Goal: Task Accomplishment & Management: Complete application form

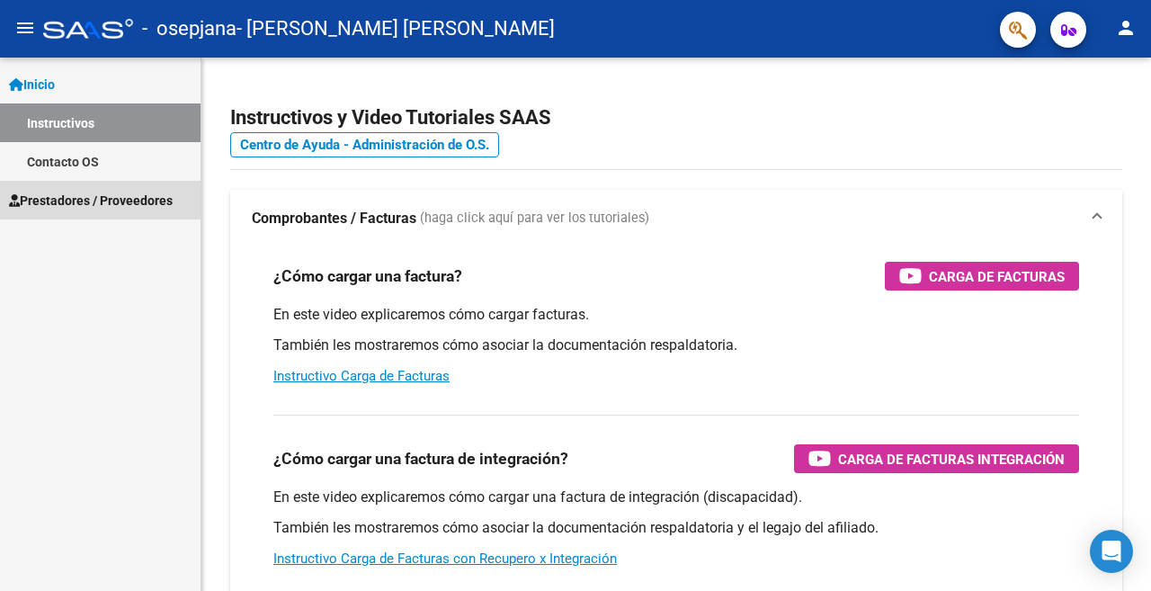
click at [85, 197] on span "Prestadores / Proveedores" at bounding box center [91, 201] width 164 height 20
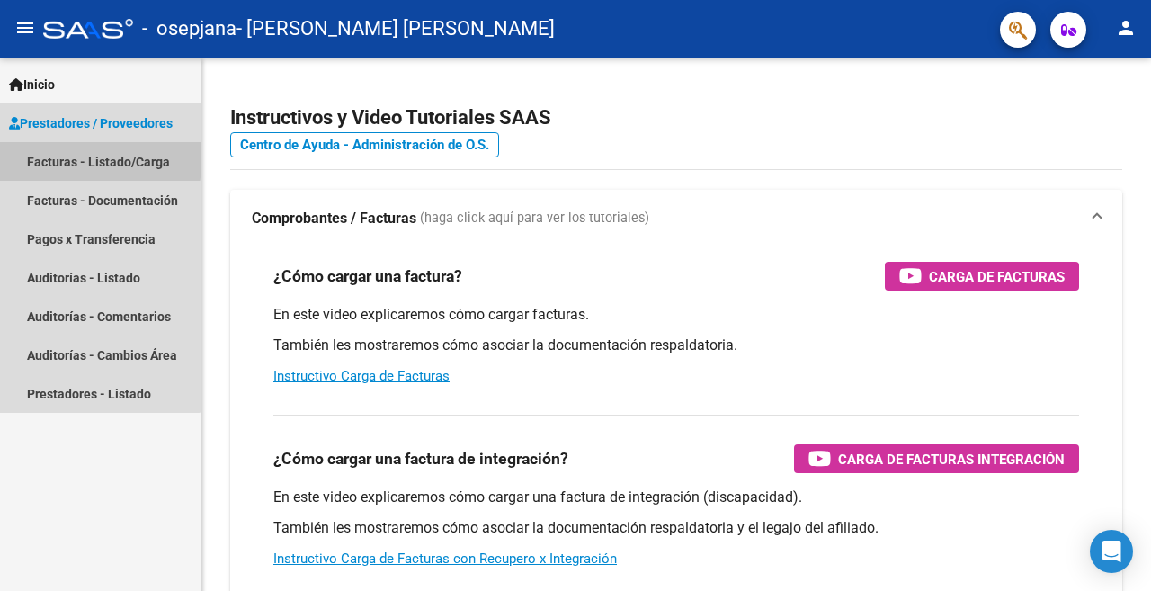
click at [88, 158] on link "Facturas - Listado/Carga" at bounding box center [100, 161] width 200 height 39
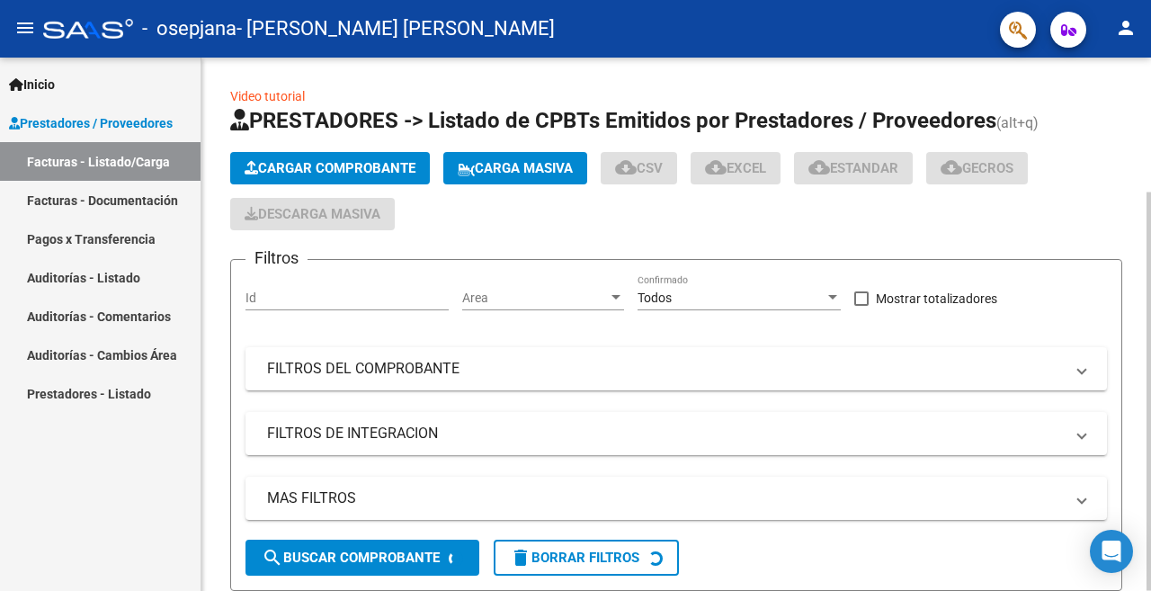
click at [349, 166] on span "Cargar Comprobante" at bounding box center [330, 168] width 171 height 16
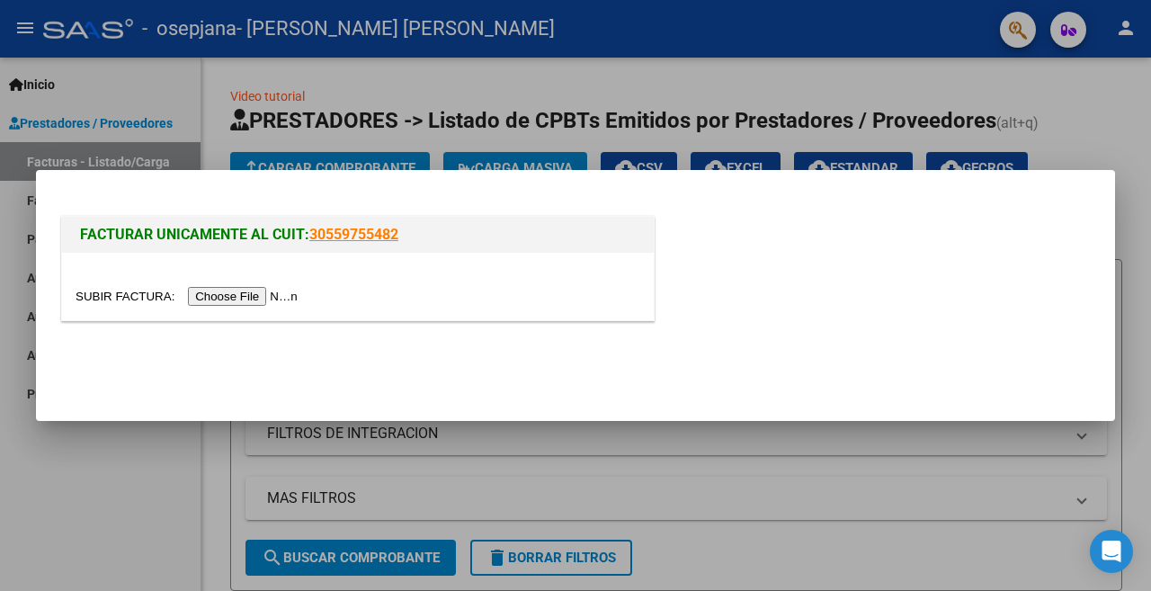
click at [247, 292] on input "file" at bounding box center [189, 296] width 227 height 19
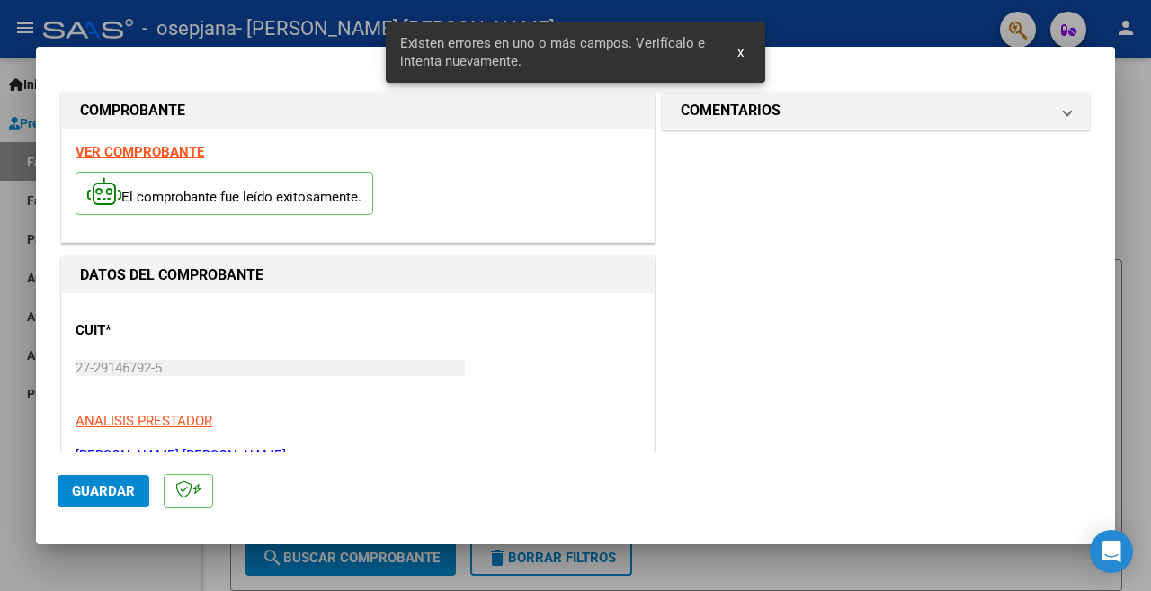
scroll to position [454, 0]
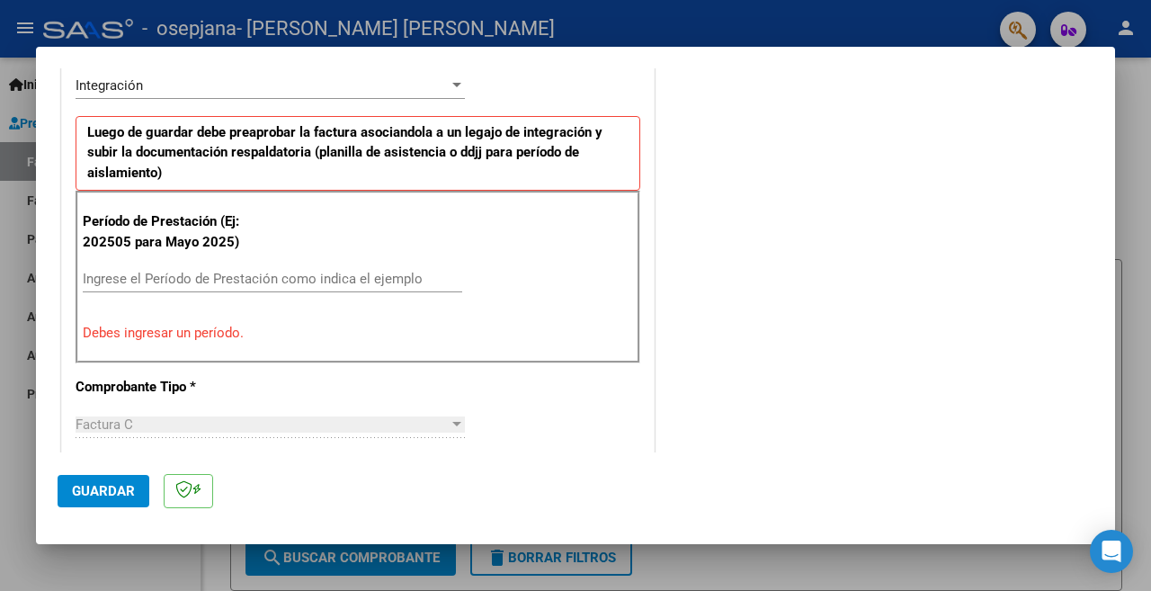
click at [182, 279] on input "Ingrese el Período de Prestación como indica el ejemplo" at bounding box center [272, 279] width 379 height 16
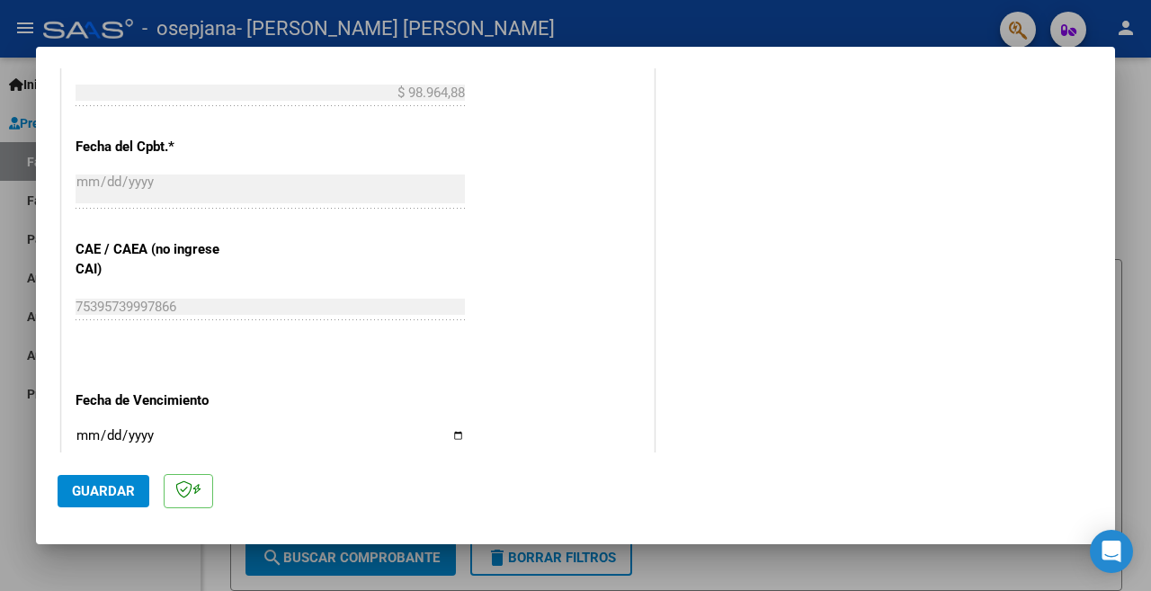
scroll to position [1083, 0]
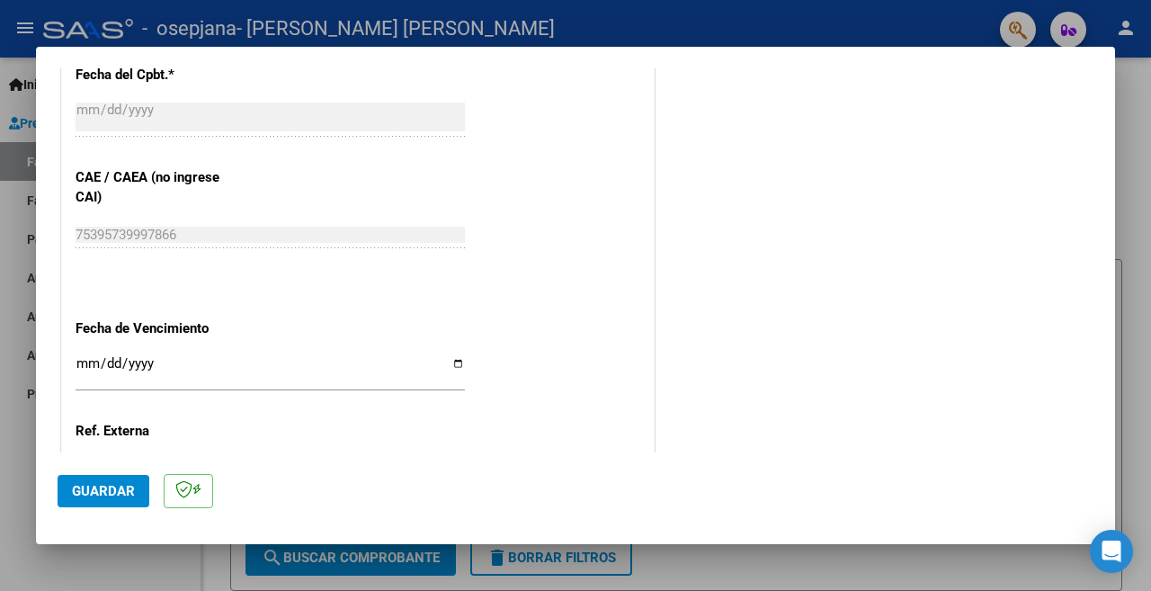
type input "202509"
click at [453, 357] on input "Ingresar la fecha" at bounding box center [270, 370] width 389 height 29
type input "[DATE]"
click at [99, 486] on span "Guardar" at bounding box center [103, 491] width 63 height 16
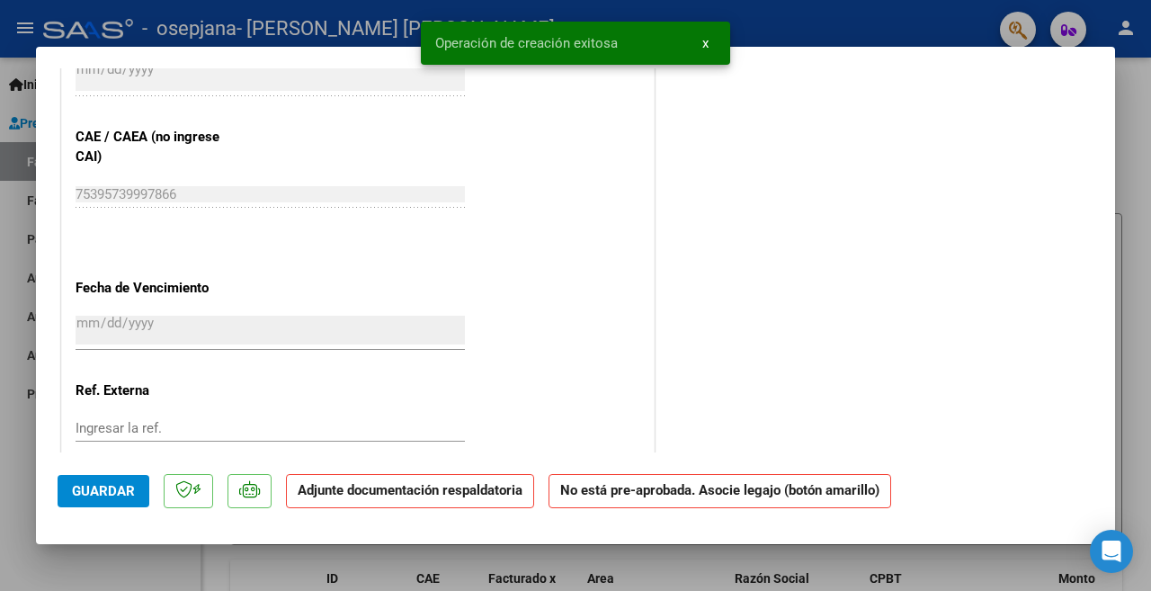
scroll to position [0, 0]
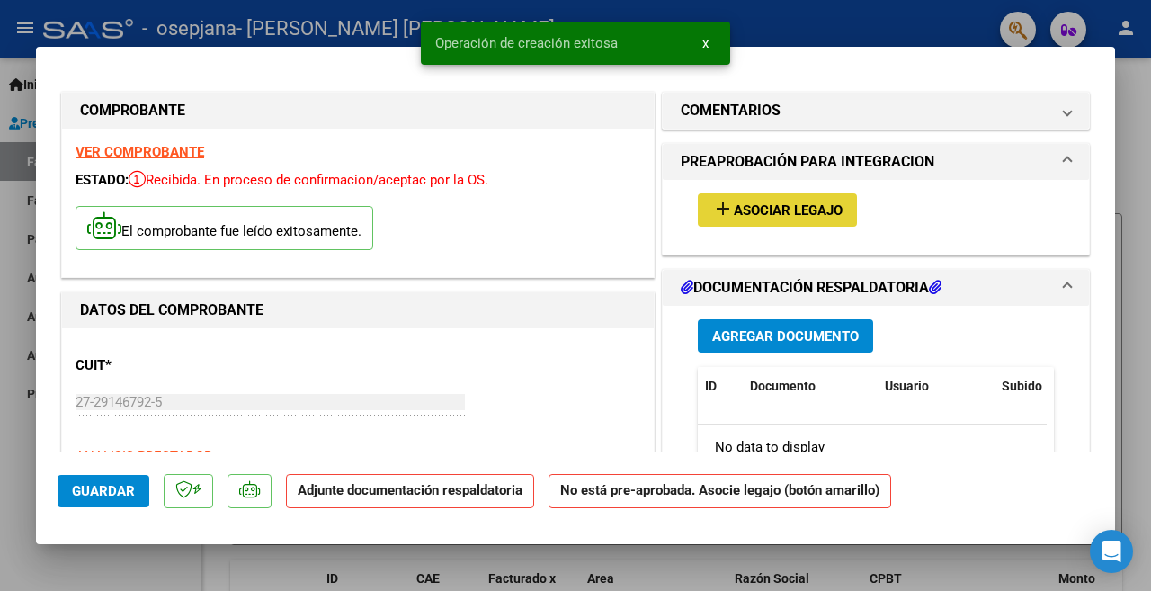
click at [782, 209] on span "Asociar Legajo" at bounding box center [788, 210] width 109 height 16
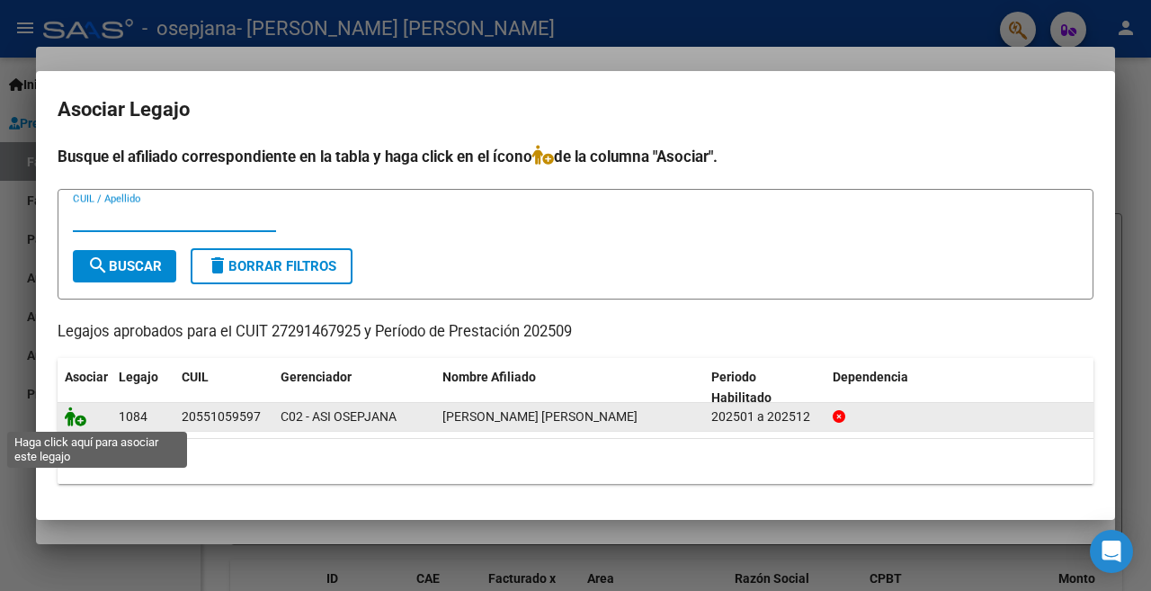
click at [75, 414] on icon at bounding box center [76, 416] width 22 height 20
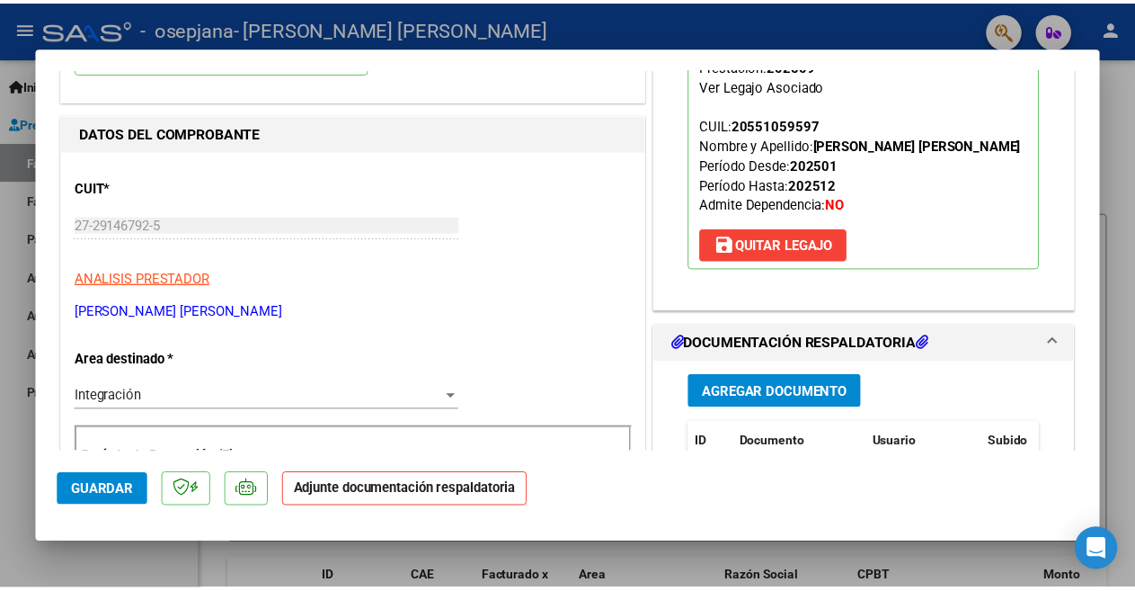
scroll to position [180, 0]
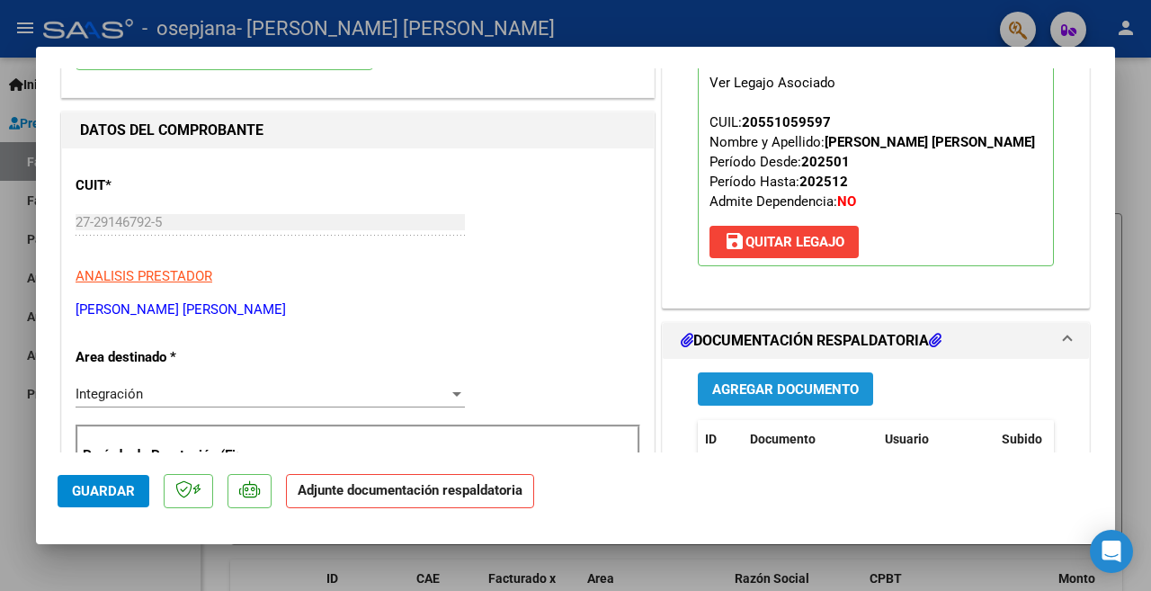
click at [781, 390] on span "Agregar Documento" at bounding box center [785, 389] width 147 height 16
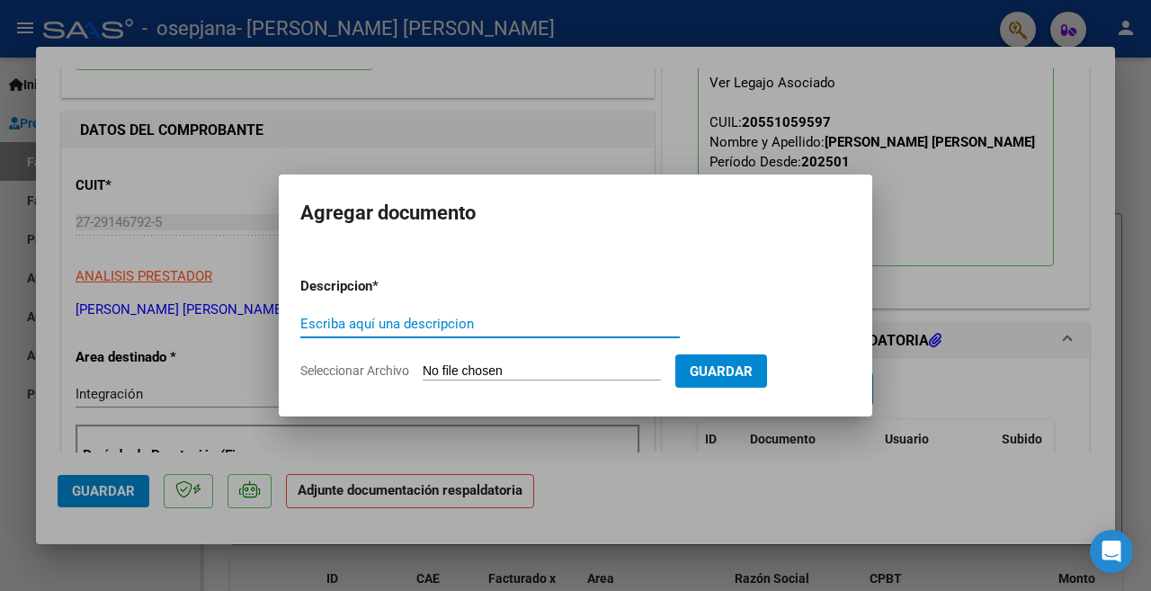
click at [483, 325] on input "Escriba aquí una descripcion" at bounding box center [489, 324] width 379 height 16
type input "PLANILLA DE ASISTENCIA"
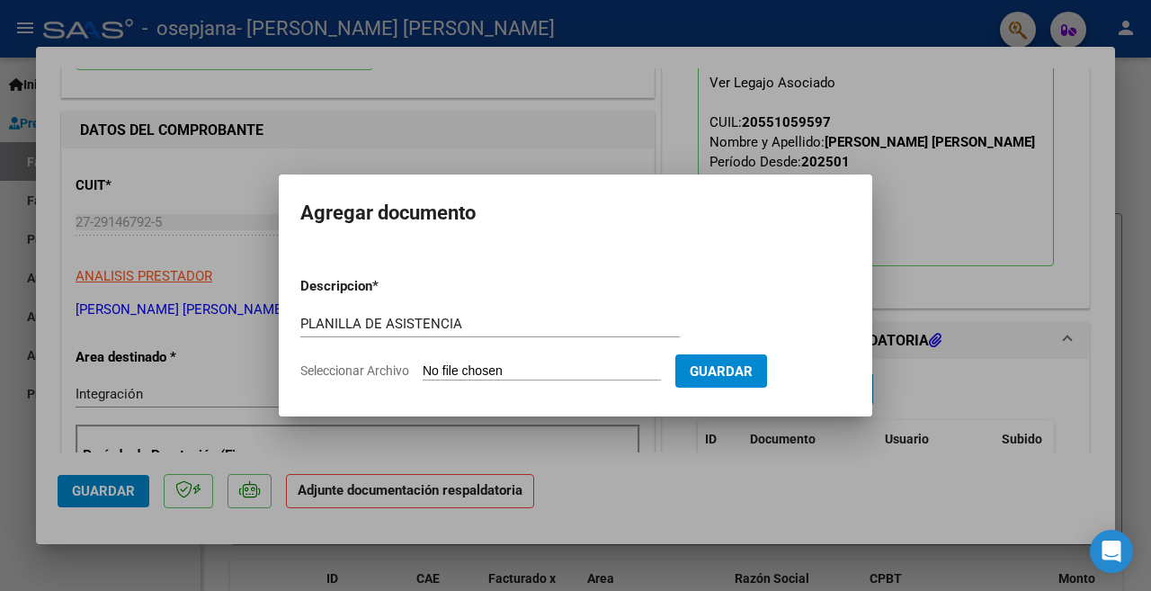
click at [476, 363] on input "Seleccionar Archivo" at bounding box center [541, 371] width 238 height 17
type input "C:\fakepath\PLANILLA DE ASISTENCIA OSORES PSICOLOGIA SEPTIEMBRE 2025.pdf"
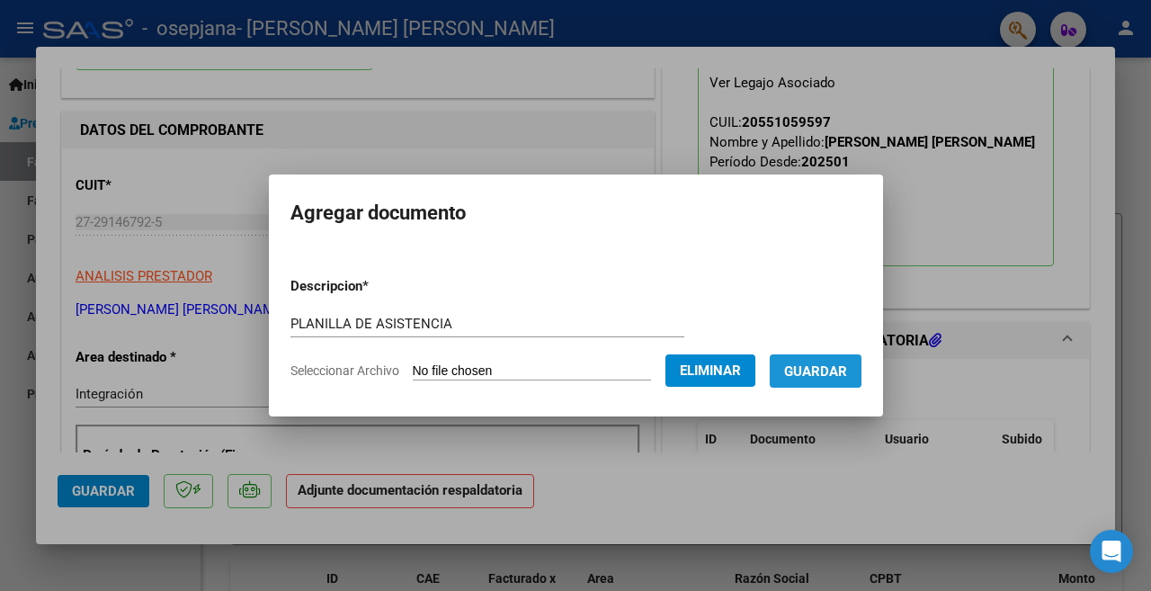
click at [814, 369] on span "Guardar" at bounding box center [815, 371] width 63 height 16
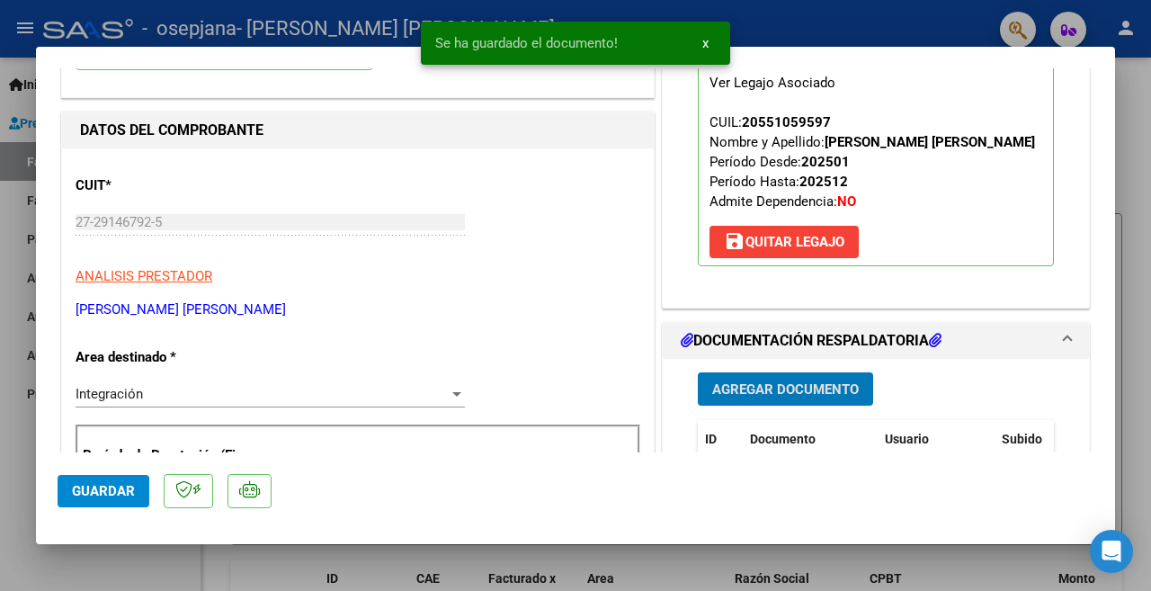
click at [787, 388] on span "Agregar Documento" at bounding box center [785, 389] width 147 height 16
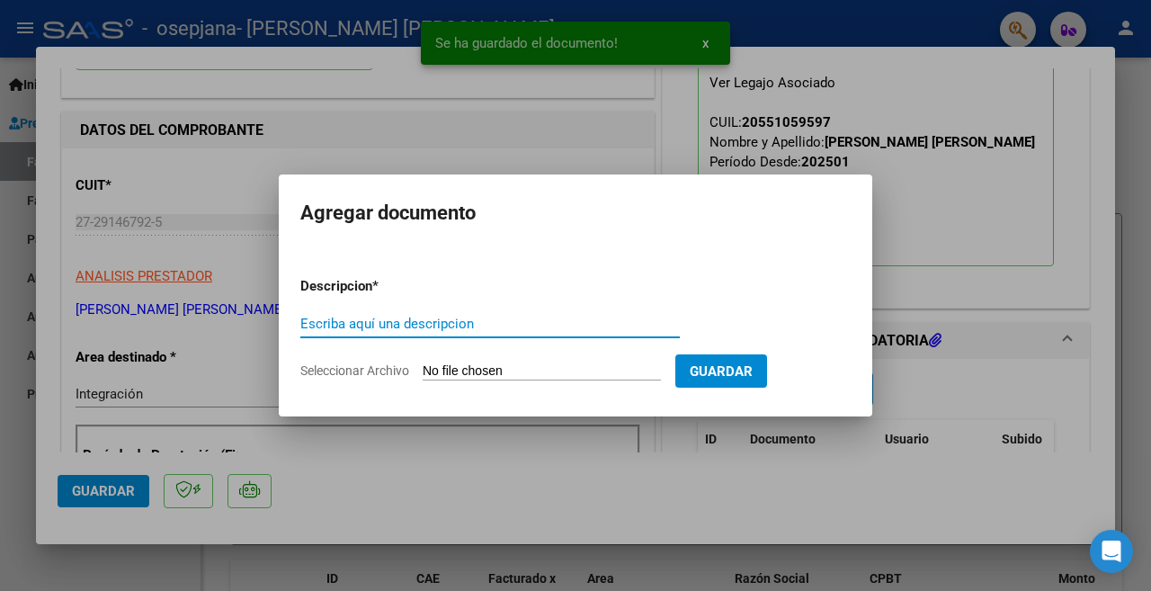
click at [355, 330] on input "Escriba aquí una descripcion" at bounding box center [489, 324] width 379 height 16
type input "VALIDEZ DE CAE"
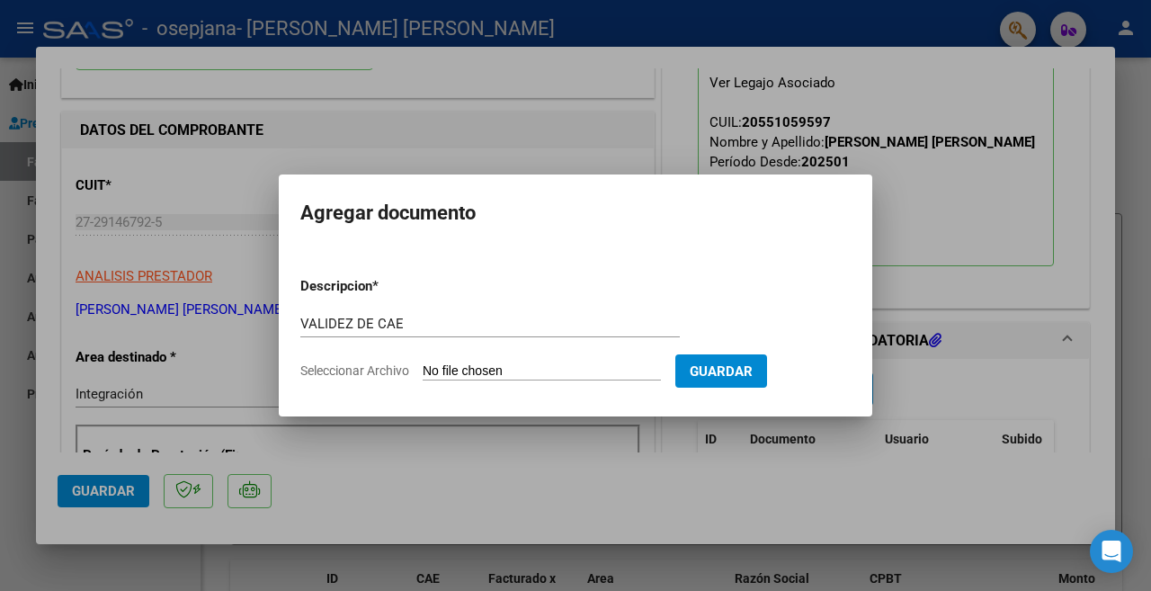
click at [454, 373] on input "Seleccionar Archivo" at bounding box center [541, 371] width 238 height 17
type input "C:\fakepath\VALIDEZ DE CAE OSORES PSICOLOGIA SEPTIEMBRE 2025 FACTURA NUMERO 286…"
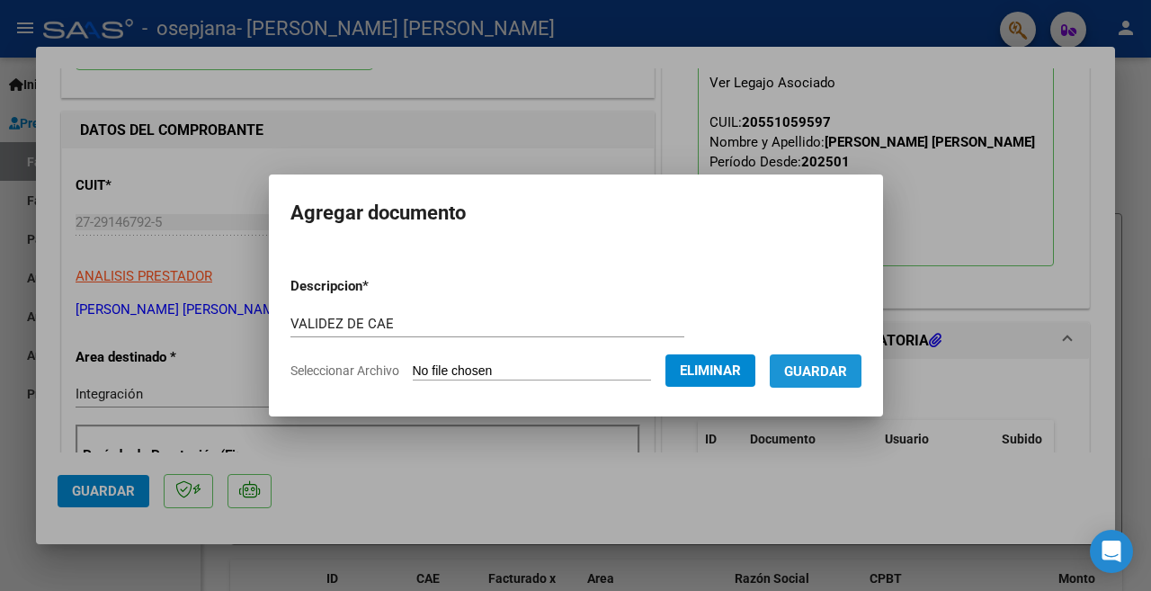
click at [814, 370] on span "Guardar" at bounding box center [815, 371] width 63 height 16
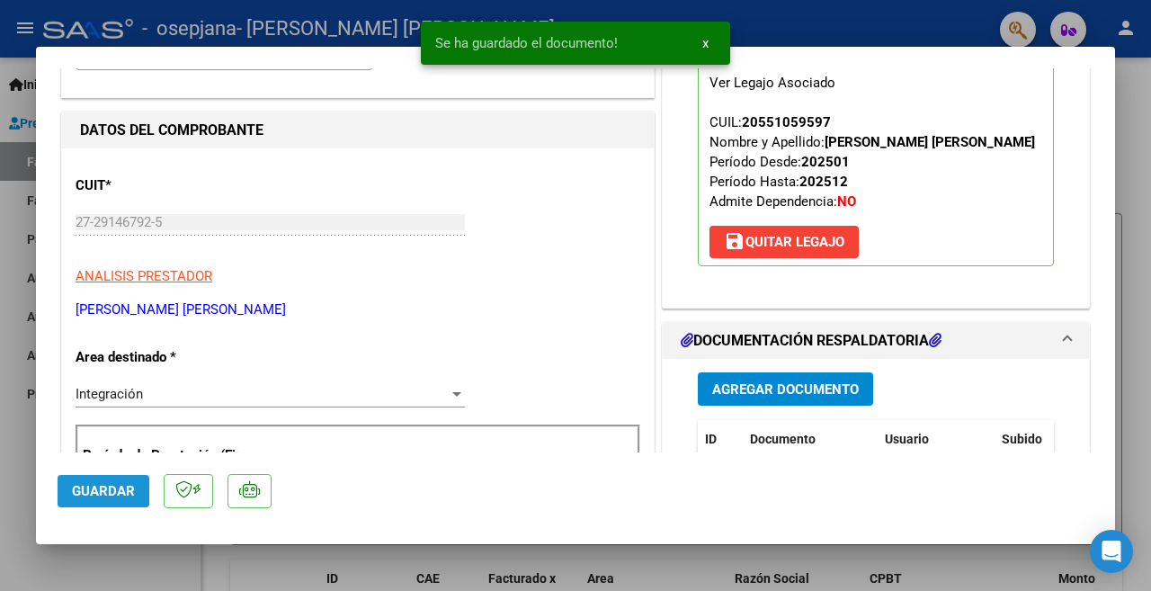
click at [95, 490] on span "Guardar" at bounding box center [103, 491] width 63 height 16
click at [8, 443] on div at bounding box center [575, 295] width 1151 height 591
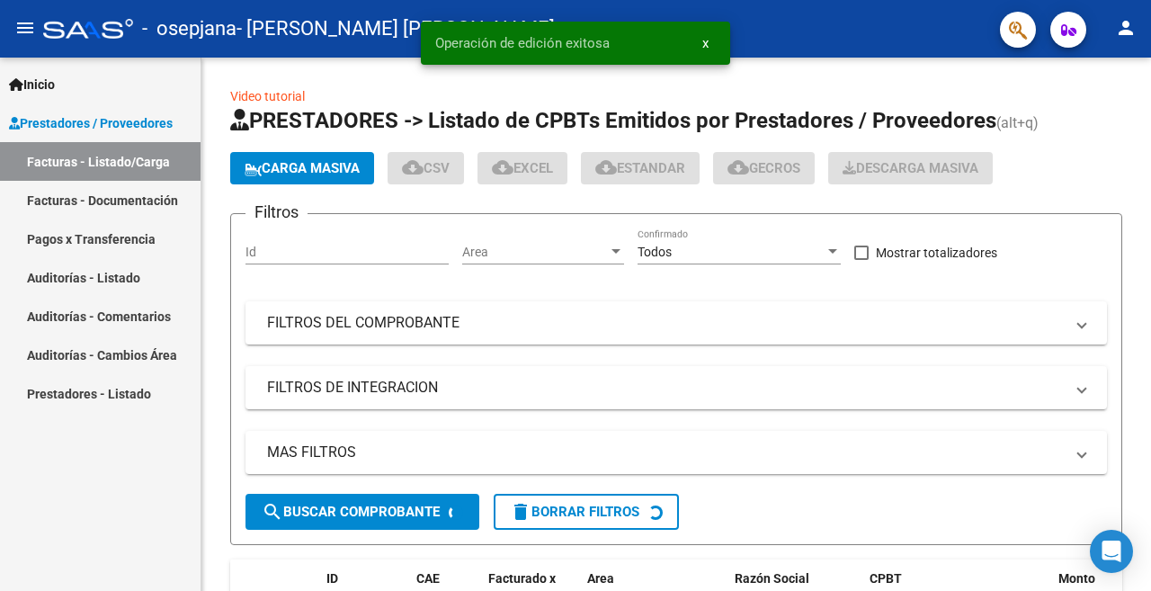
click at [1122, 29] on mat-icon "person" at bounding box center [1126, 28] width 22 height 22
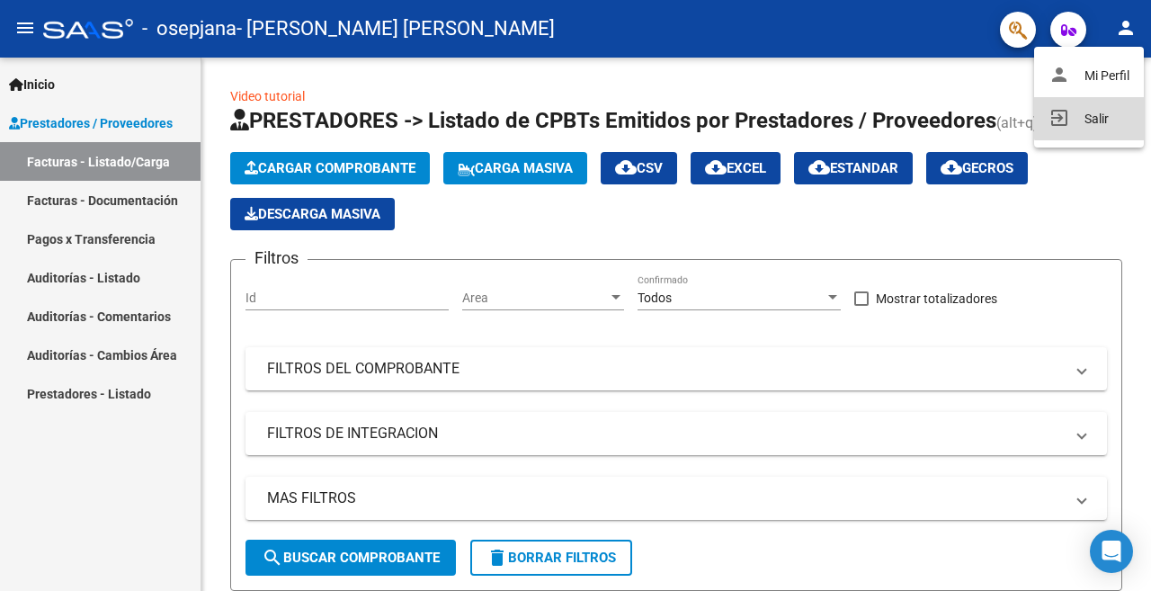
click at [1098, 117] on button "exit_to_app Salir" at bounding box center [1089, 118] width 110 height 43
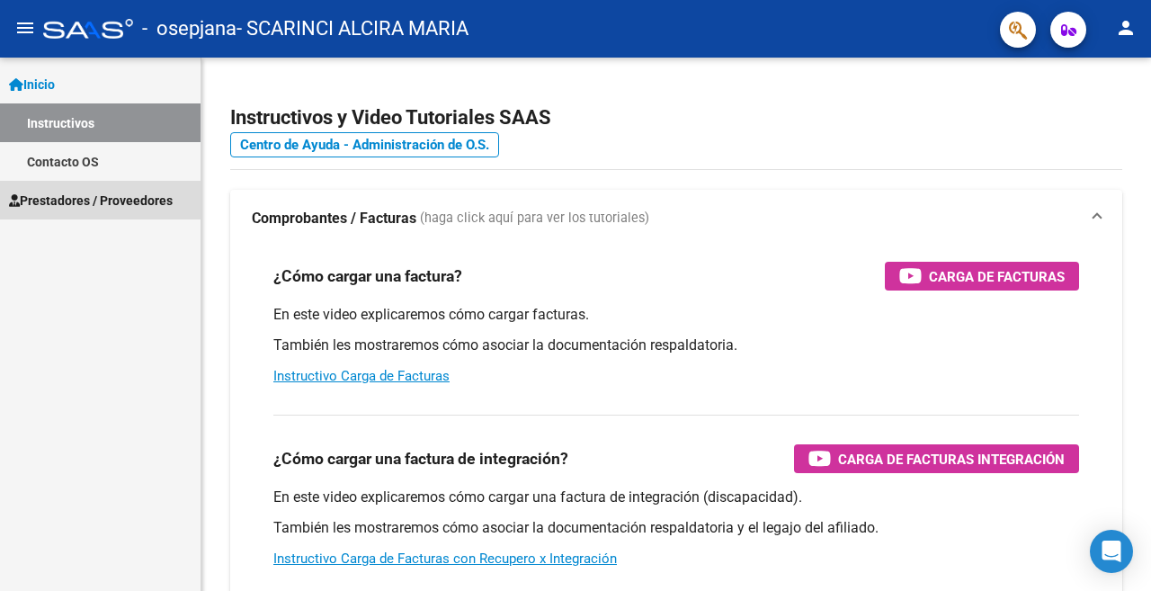
click at [76, 200] on span "Prestadores / Proveedores" at bounding box center [91, 201] width 164 height 20
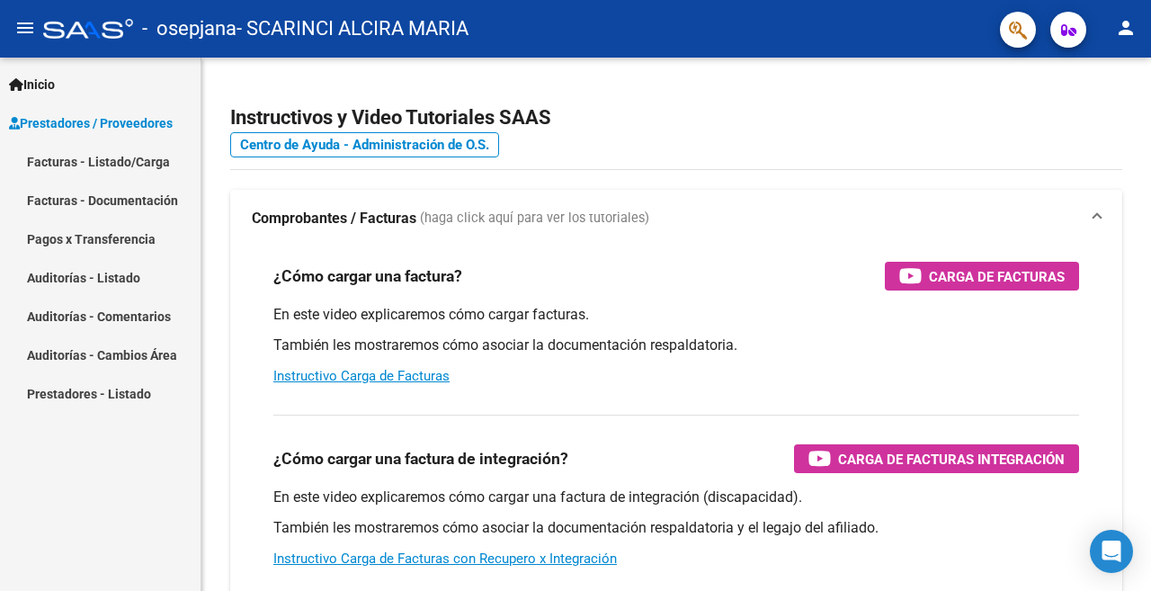
click at [97, 162] on link "Facturas - Listado/Carga" at bounding box center [100, 161] width 200 height 39
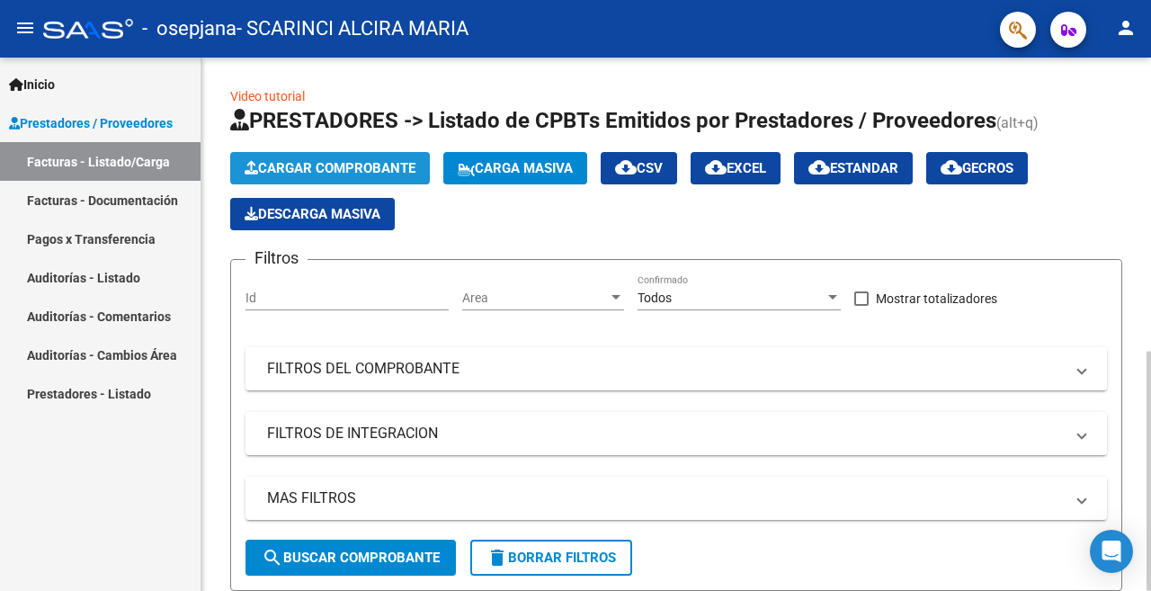
click at [321, 161] on span "Cargar Comprobante" at bounding box center [330, 168] width 171 height 16
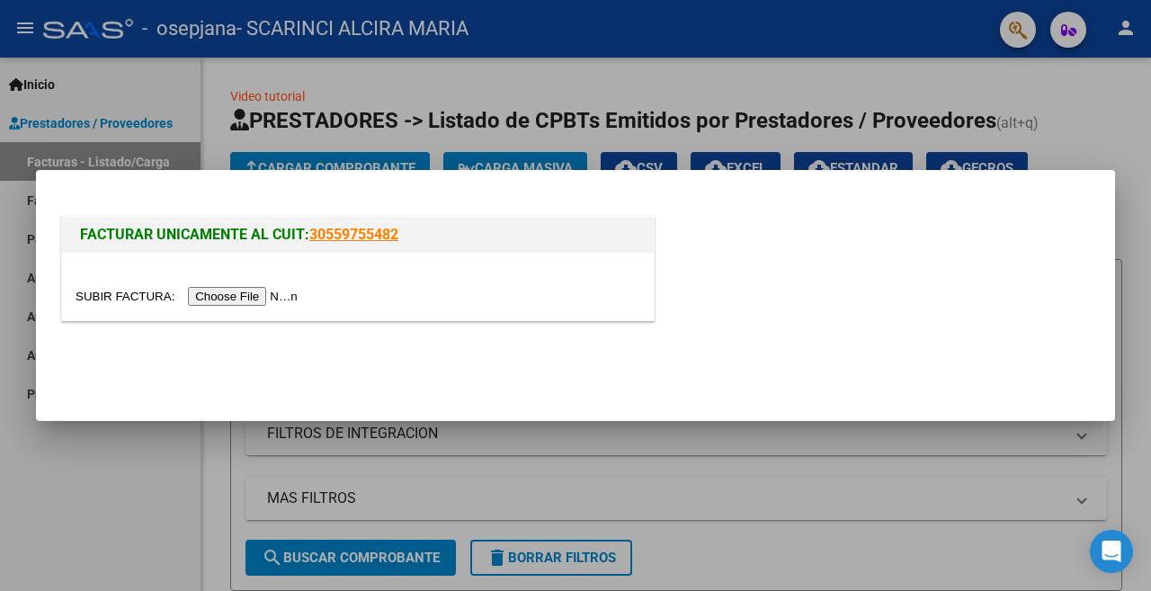
click at [262, 302] on input "file" at bounding box center [189, 296] width 227 height 19
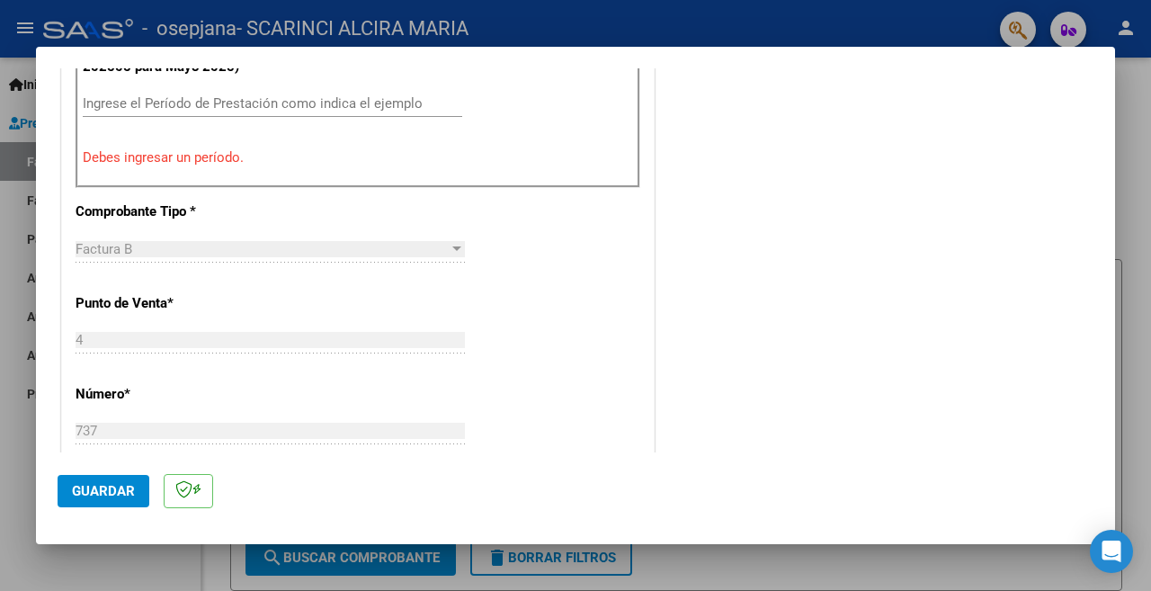
scroll to position [539, 0]
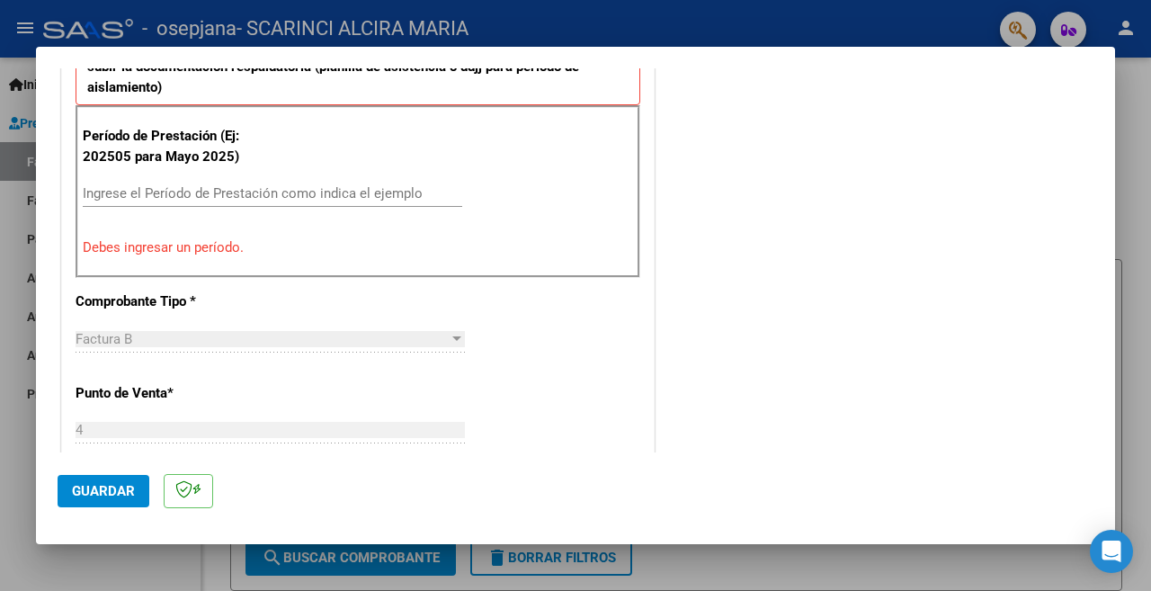
click at [175, 191] on input "Ingrese el Período de Prestación como indica el ejemplo" at bounding box center [272, 193] width 379 height 16
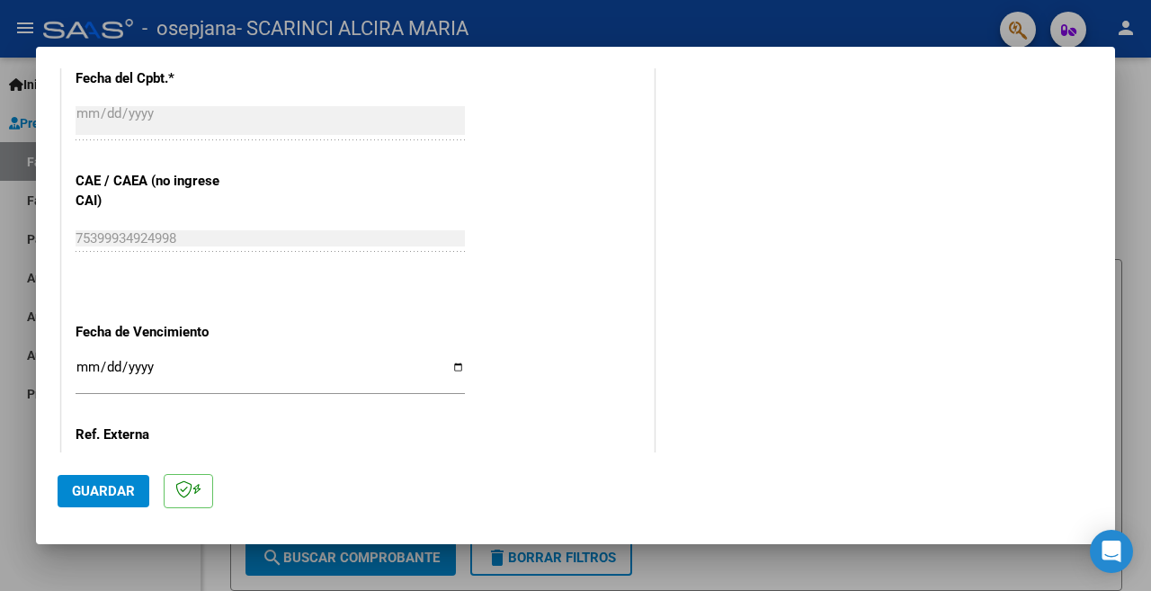
scroll to position [1169, 0]
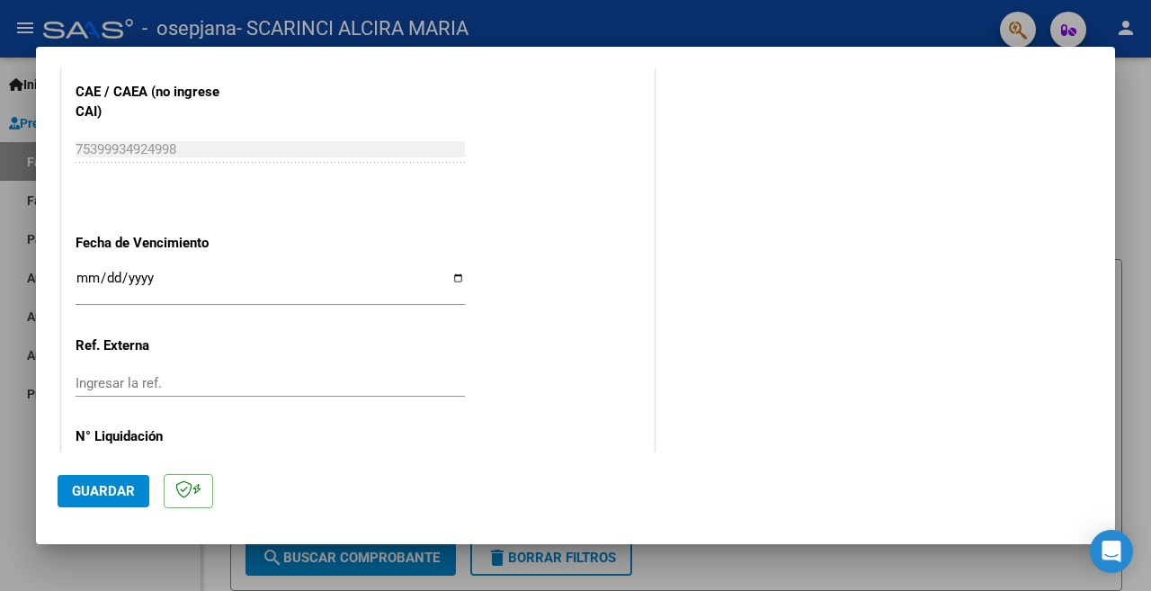
type input "202509"
click at [445, 271] on input "Ingresar la fecha" at bounding box center [270, 285] width 389 height 29
type input "[DATE]"
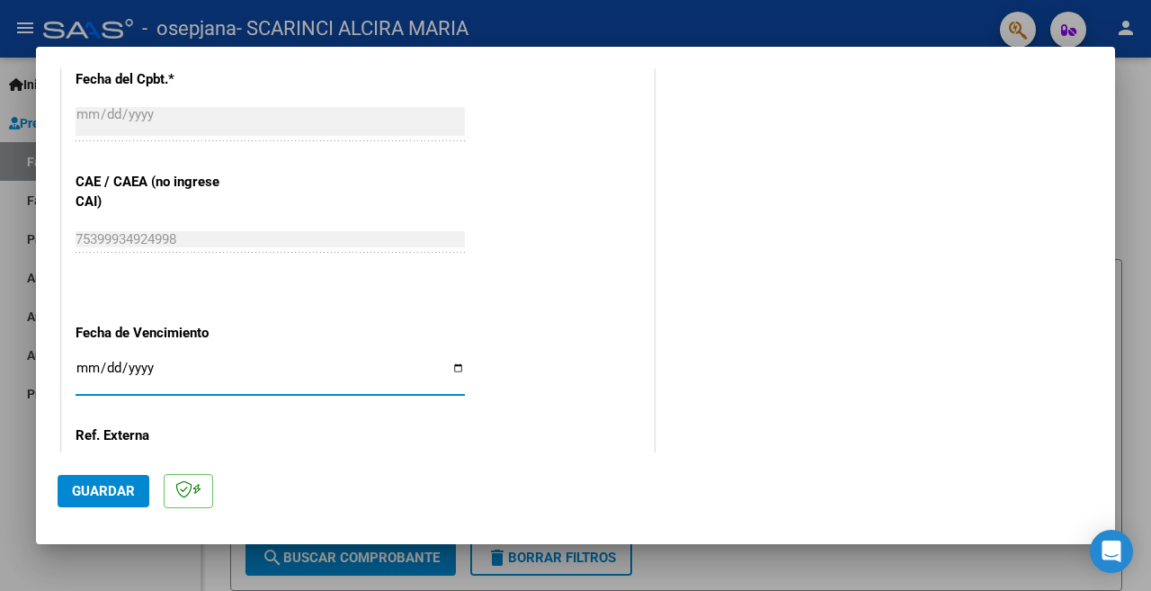
scroll to position [1216, 0]
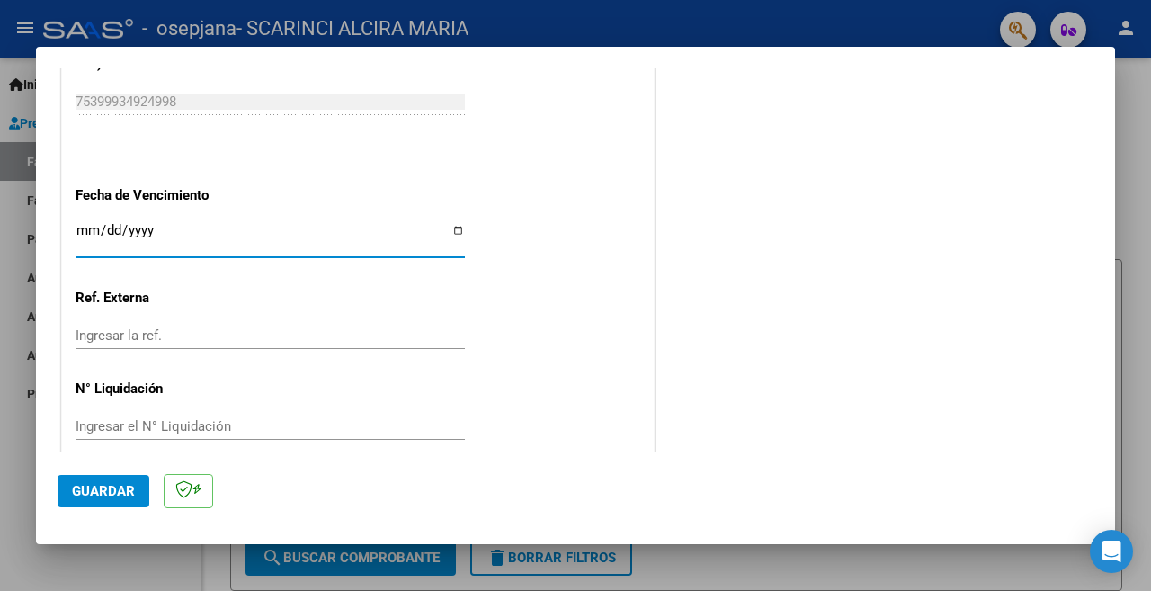
click at [110, 487] on span "Guardar" at bounding box center [103, 491] width 63 height 16
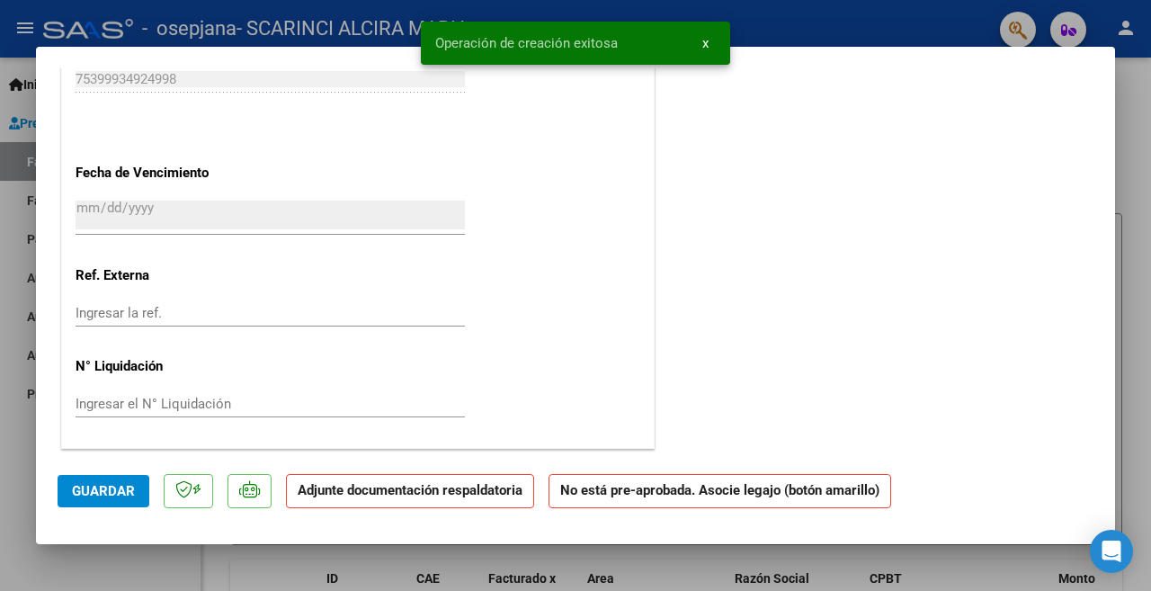
scroll to position [0, 0]
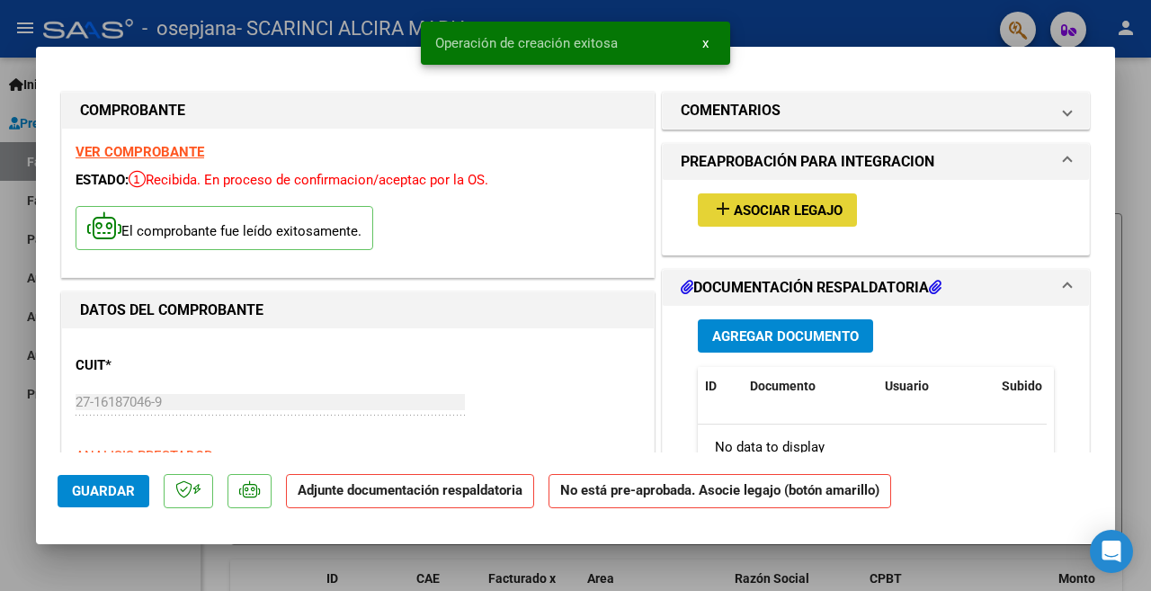
click at [758, 209] on span "Asociar Legajo" at bounding box center [788, 210] width 109 height 16
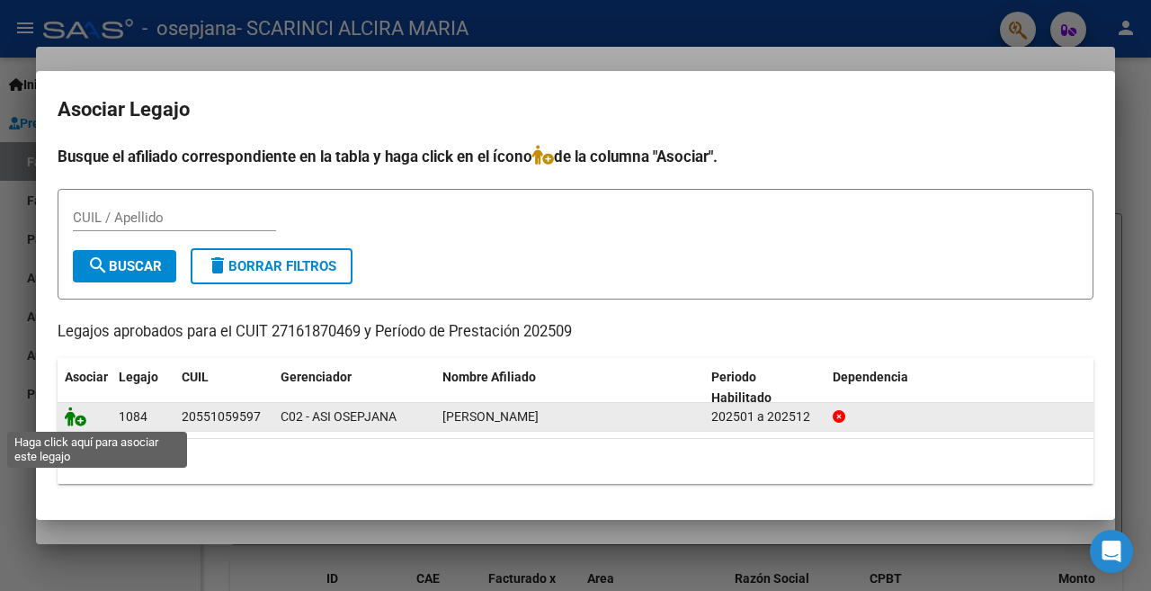
click at [75, 414] on icon at bounding box center [76, 416] width 22 height 20
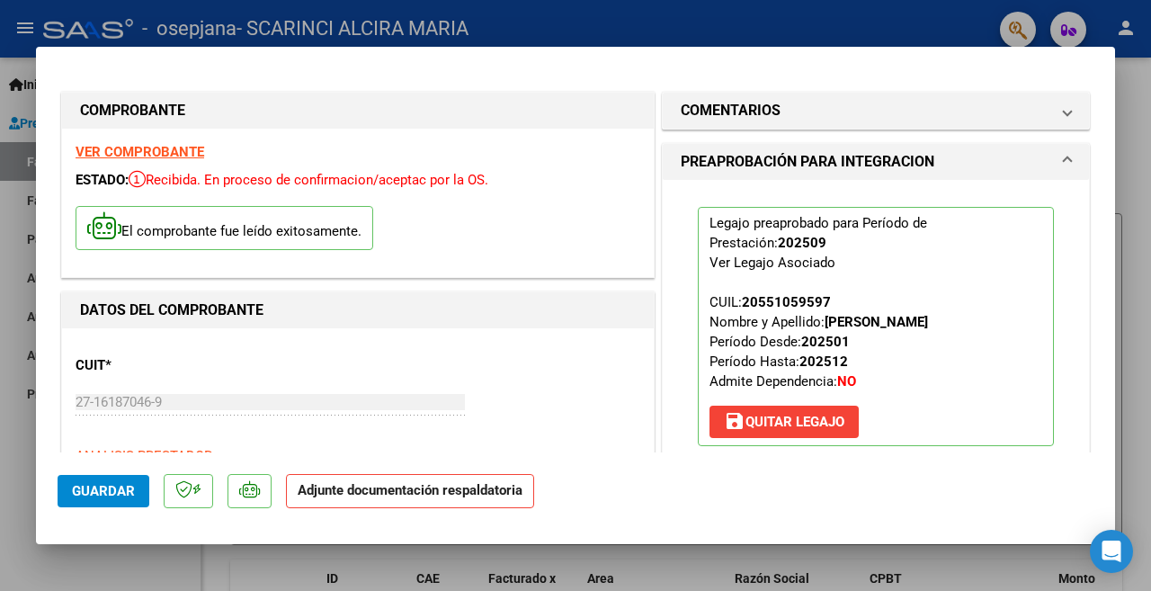
click at [1081, 467] on mat-dialog-actions "Guardar Adjunte documentación respaldatoria" at bounding box center [576, 487] width 1036 height 71
click at [937, 479] on mat-dialog-actions "Guardar Adjunte documentación respaldatoria" at bounding box center [576, 487] width 1036 height 71
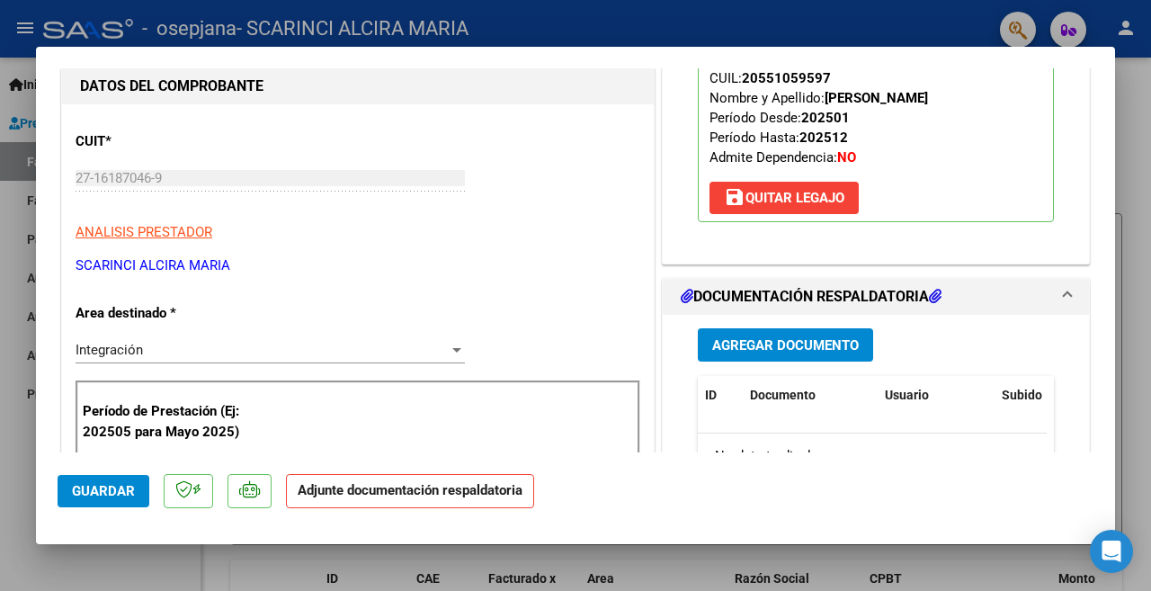
scroll to position [289, 0]
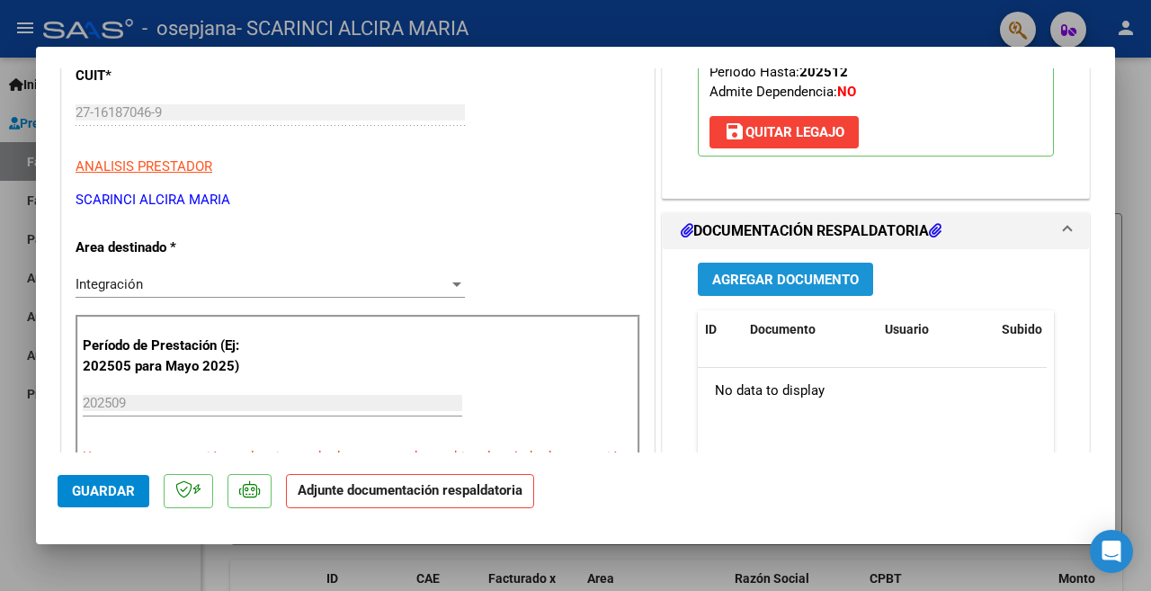
click at [787, 278] on span "Agregar Documento" at bounding box center [785, 279] width 147 height 16
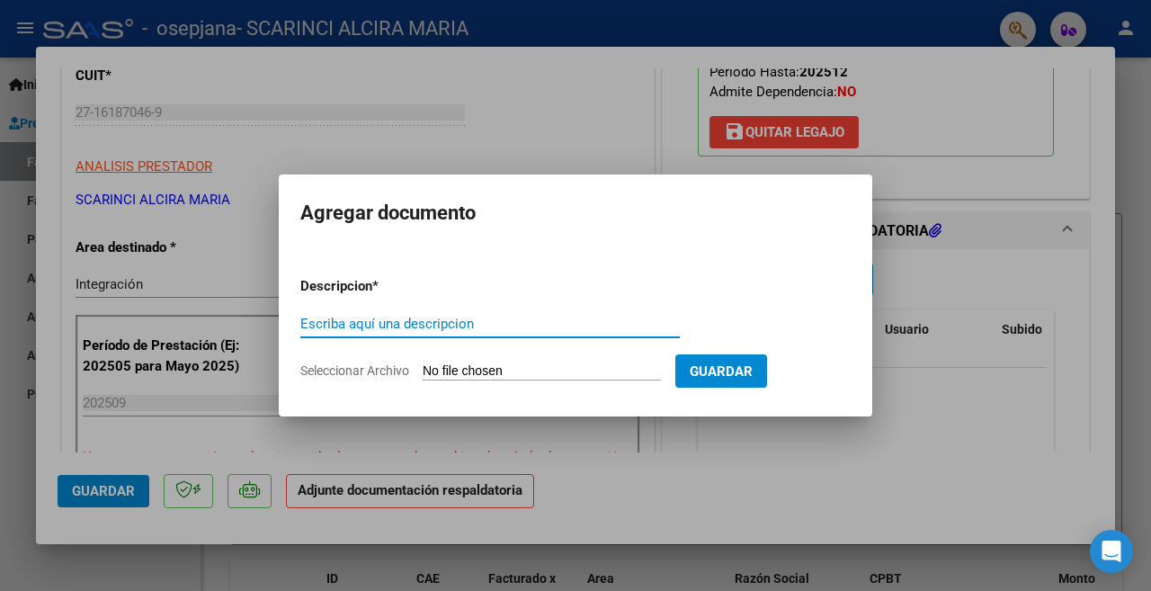
click at [360, 318] on input "Escriba aquí una descripcion" at bounding box center [489, 324] width 379 height 16
type input "PLANILLA DE ASISTENCIA"
click at [462, 368] on input "Seleccionar Archivo" at bounding box center [541, 371] width 238 height 17
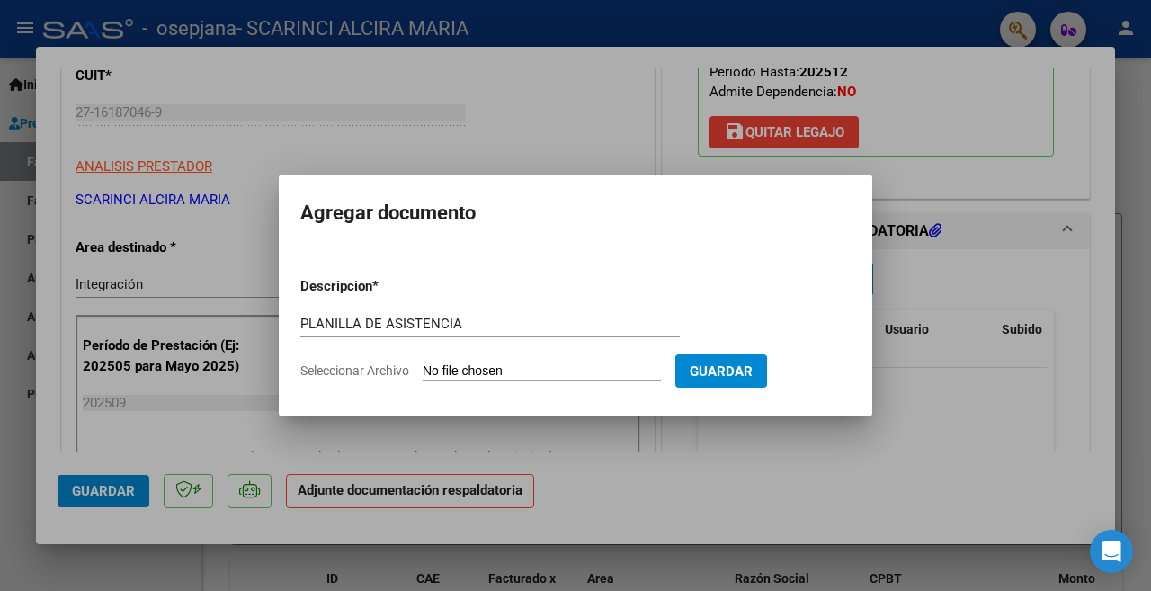
type input "C:\fakepath\PLANILLA DE ASISTENCIA OSORES PSICOPEDAGOGIA SEPTIEMBRE 2025.pdf"
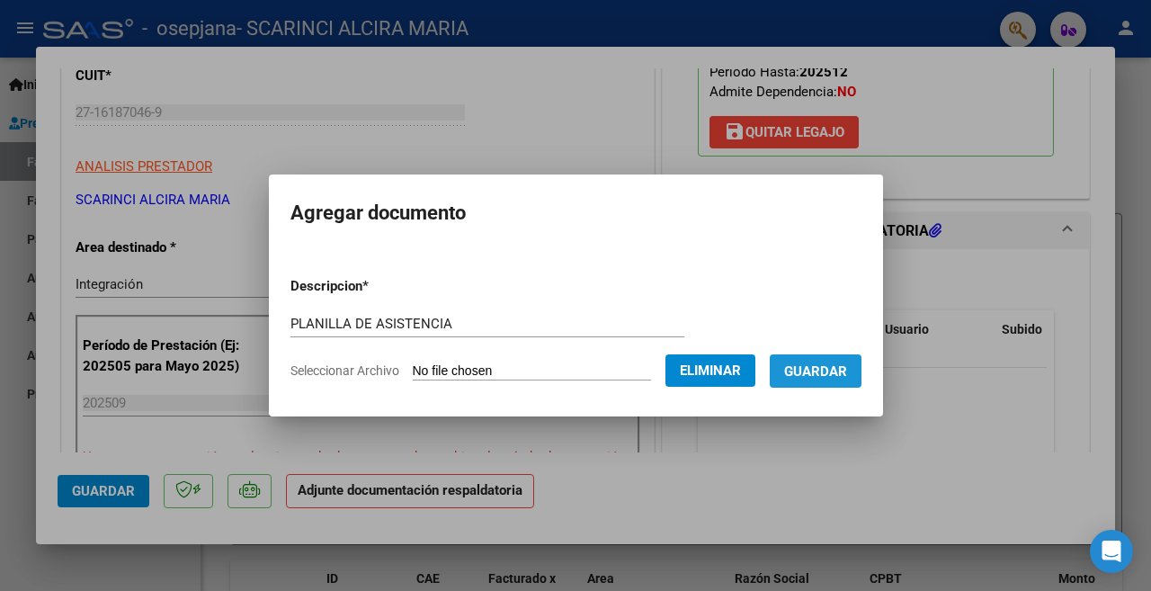
click at [818, 373] on span "Guardar" at bounding box center [815, 371] width 63 height 16
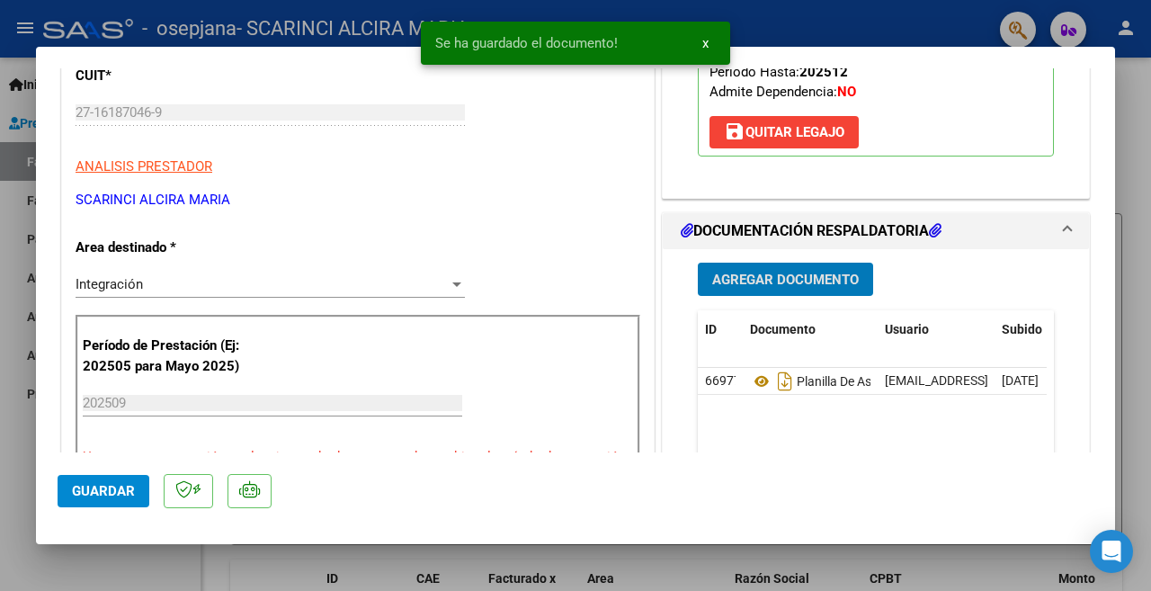
click at [769, 281] on span "Agregar Documento" at bounding box center [785, 279] width 147 height 16
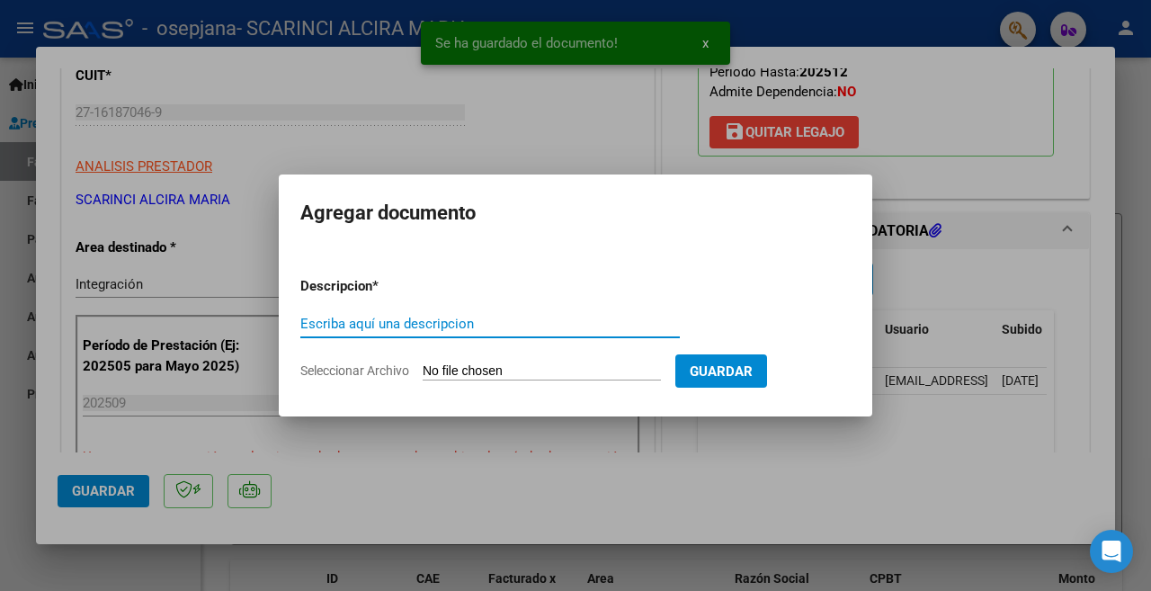
click at [398, 318] on input "Escriba aquí una descripcion" at bounding box center [489, 324] width 379 height 16
type input "VALIDEZ DE CAE"
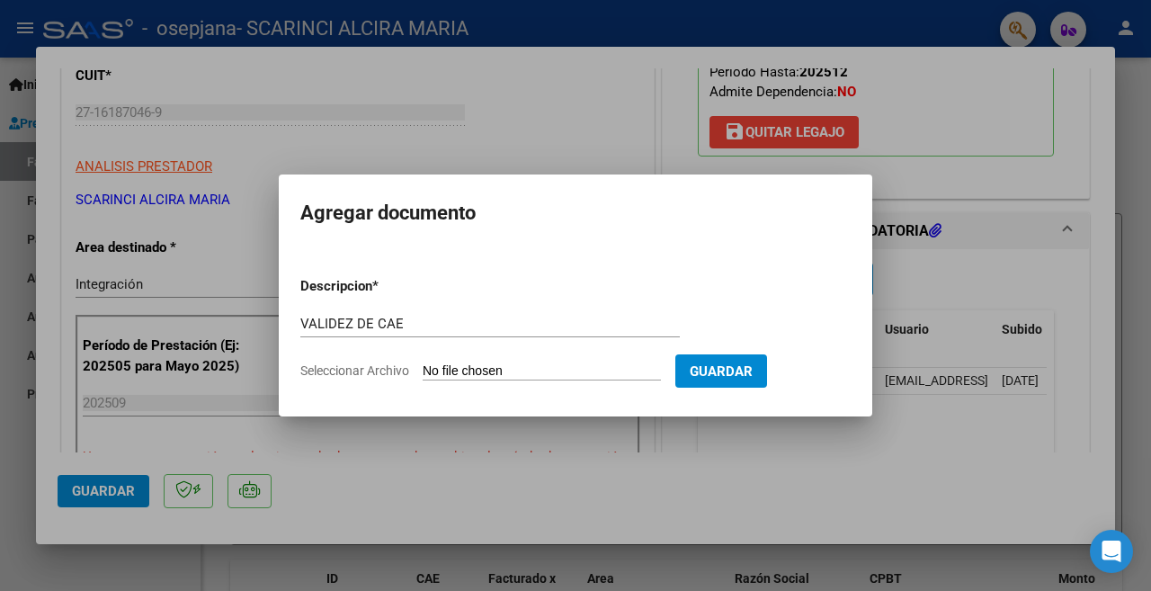
click at [481, 364] on input "Seleccionar Archivo" at bounding box center [541, 371] width 238 height 17
type input "C:\fakepath\VALIDEZ DE CAE OSORES PSICOPEDAGOGIA SEPTIEMBRE 2025 FACTURA NUMERO…"
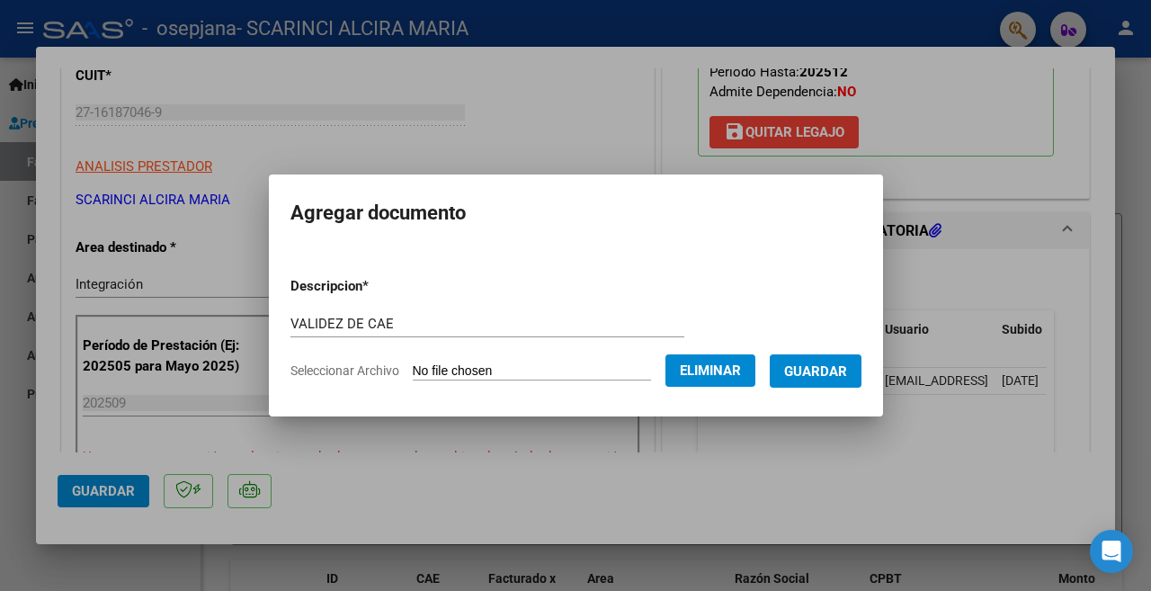
click at [817, 375] on span "Guardar" at bounding box center [815, 371] width 63 height 16
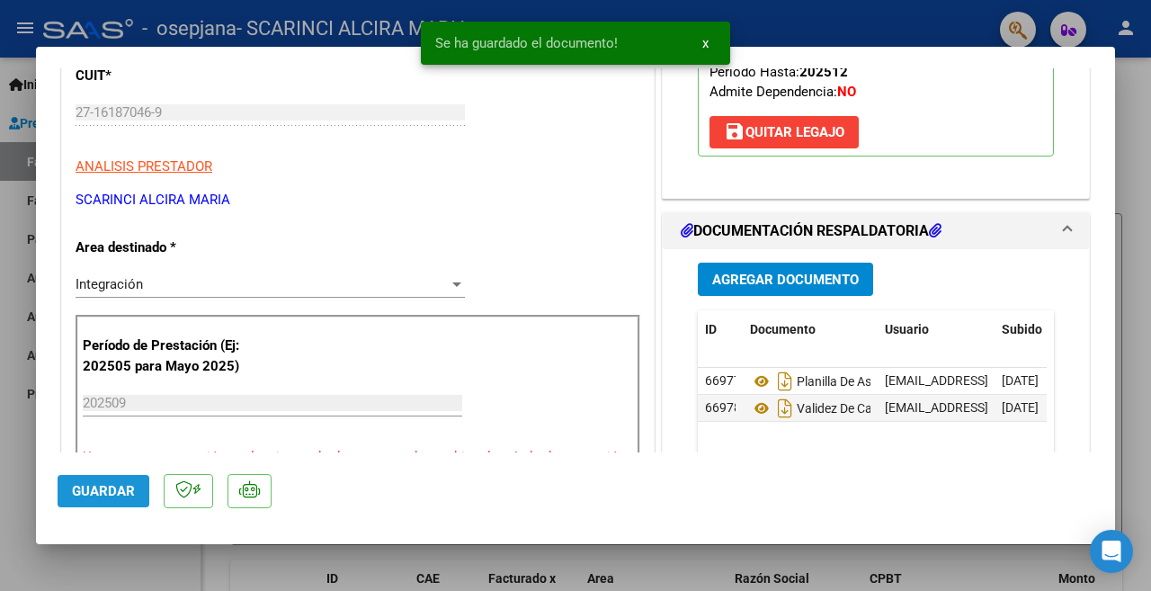
click at [111, 486] on span "Guardar" at bounding box center [103, 491] width 63 height 16
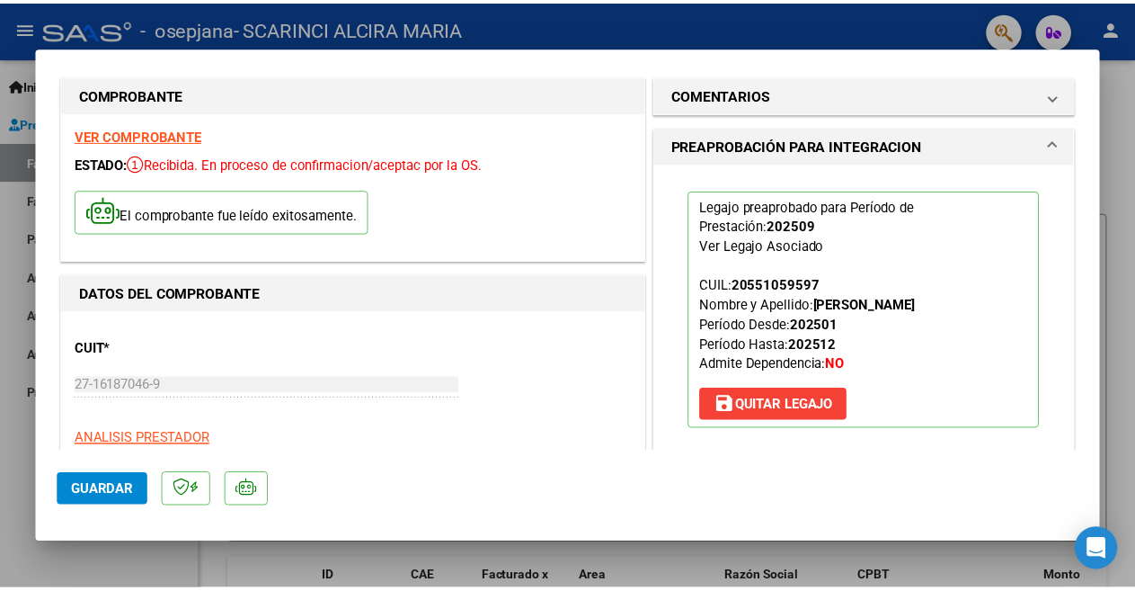
scroll to position [0, 0]
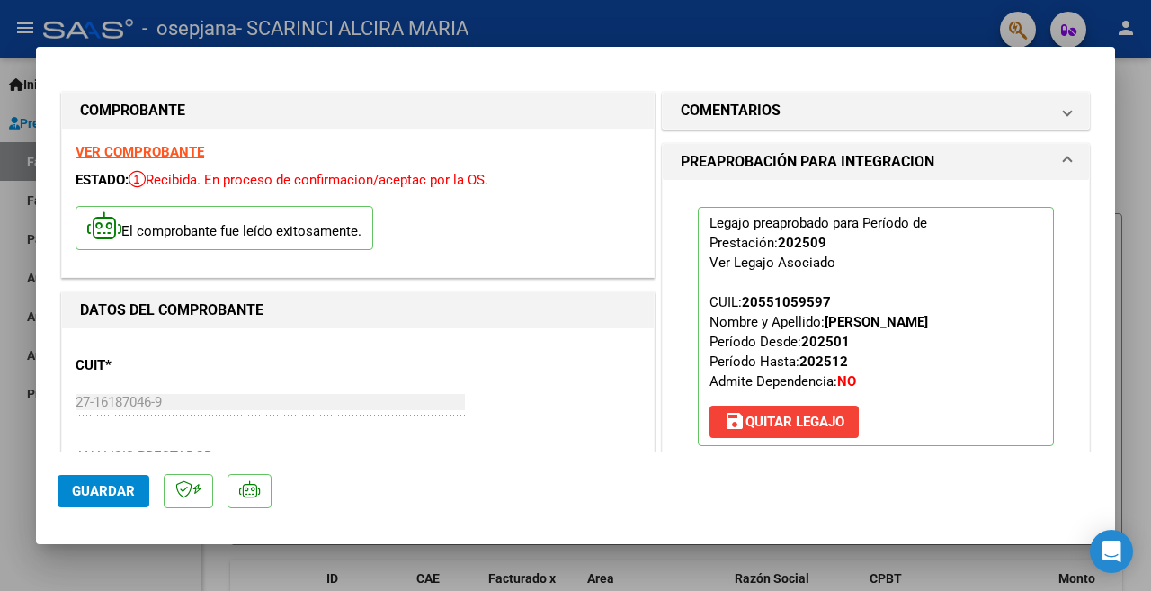
click at [17, 417] on div at bounding box center [575, 295] width 1151 height 591
type input "$ 0,00"
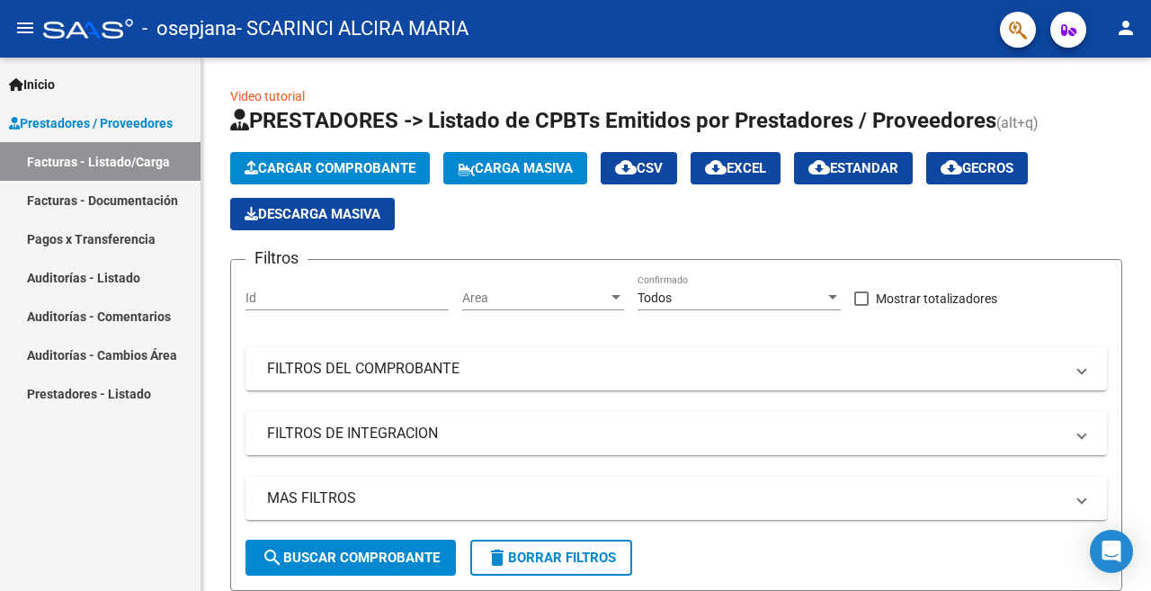
click at [1122, 24] on mat-icon "person" at bounding box center [1126, 28] width 22 height 22
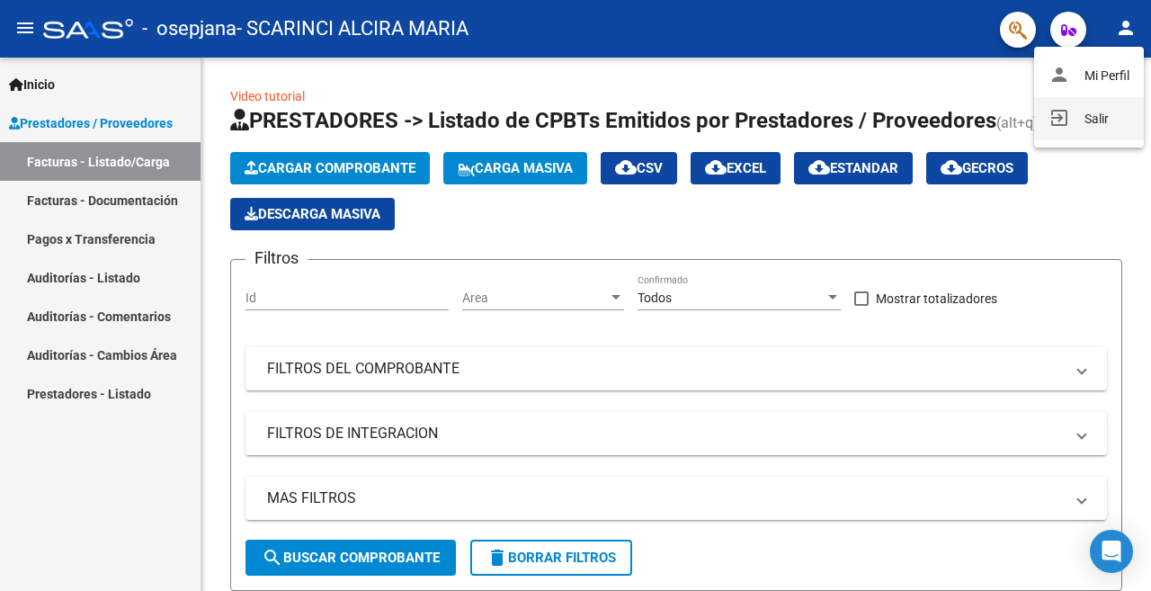
click at [1098, 123] on button "exit_to_app Salir" at bounding box center [1089, 118] width 110 height 43
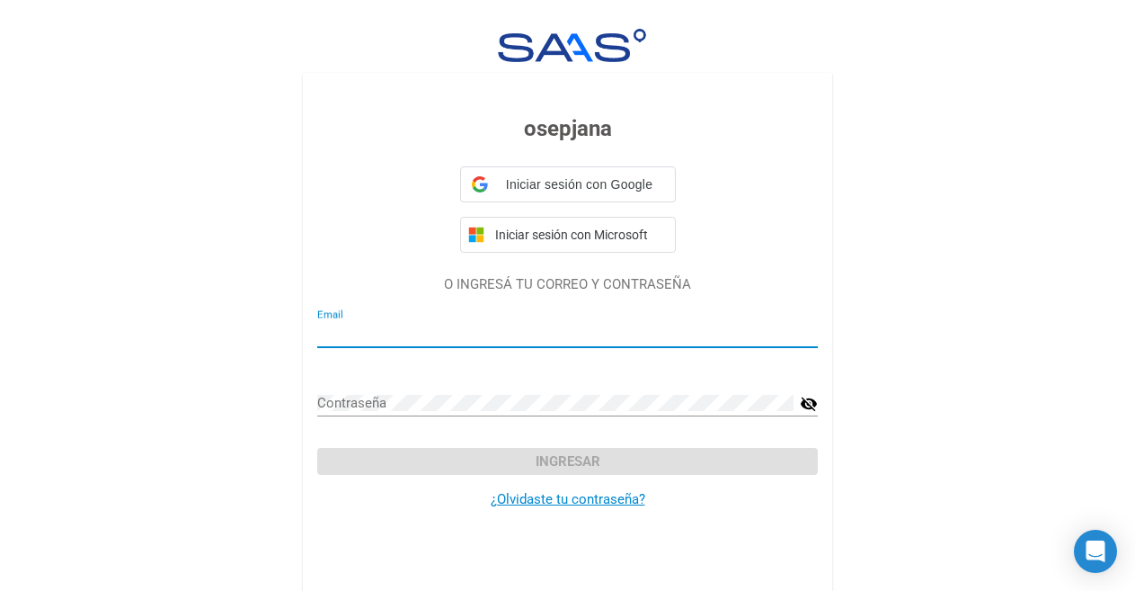
type input "alci62@hotmail.com"
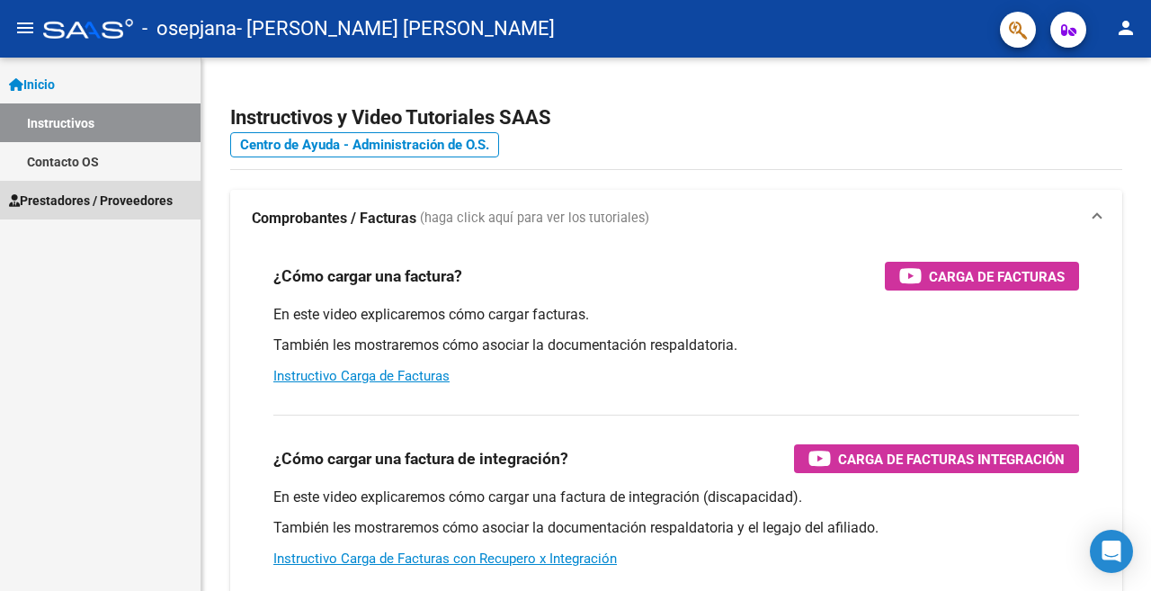
click at [65, 193] on span "Prestadores / Proveedores" at bounding box center [91, 201] width 164 height 20
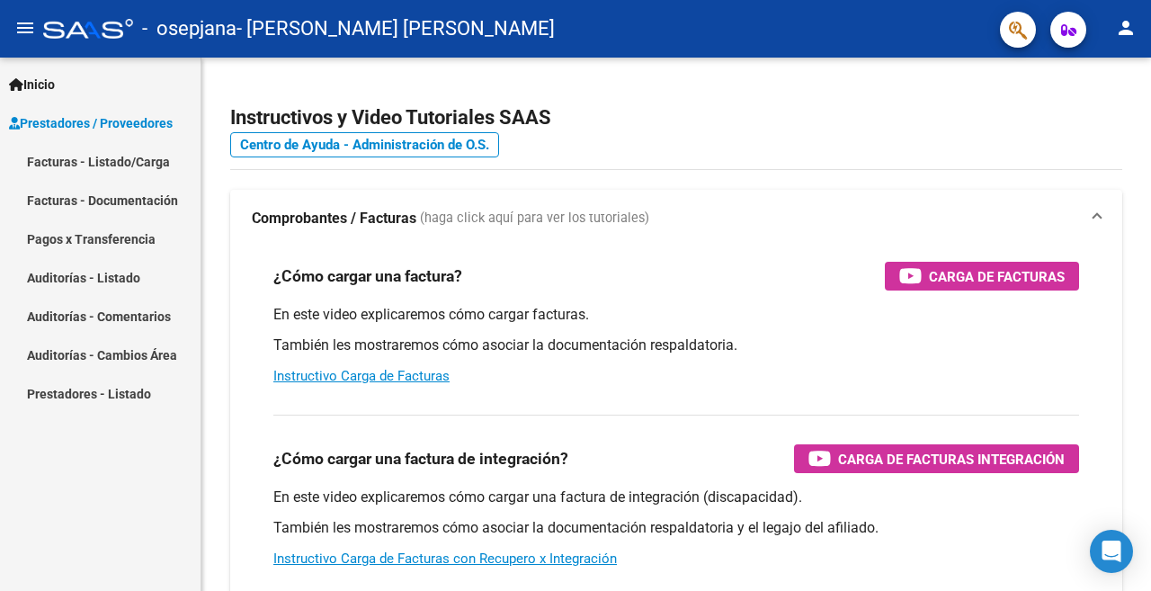
click at [99, 156] on link "Facturas - Listado/Carga" at bounding box center [100, 161] width 200 height 39
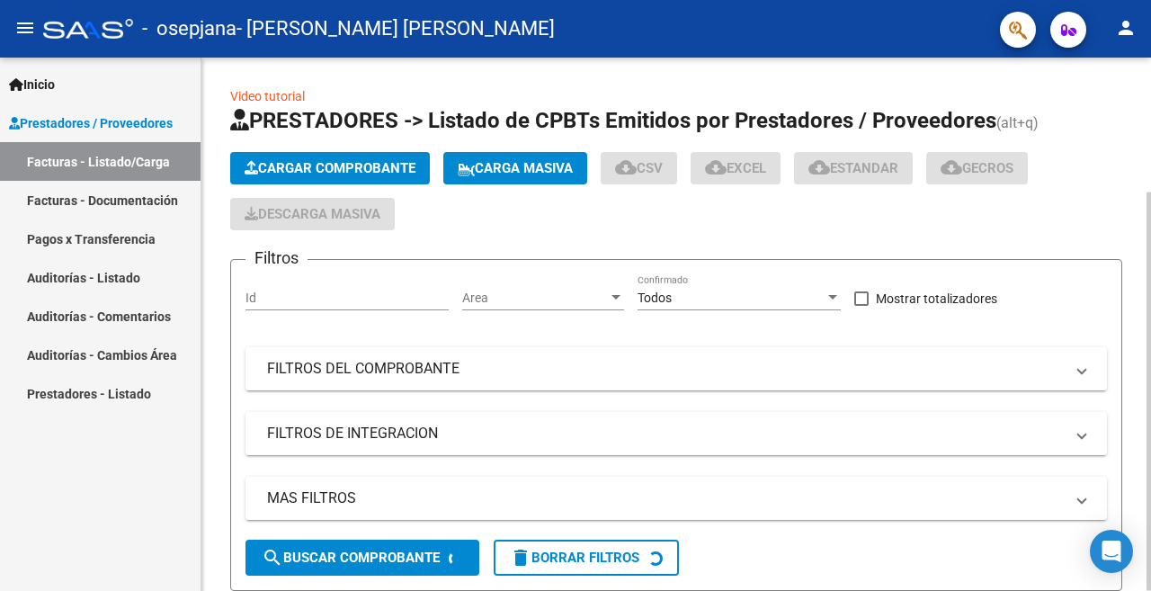
click at [357, 164] on span "Cargar Comprobante" at bounding box center [330, 168] width 171 height 16
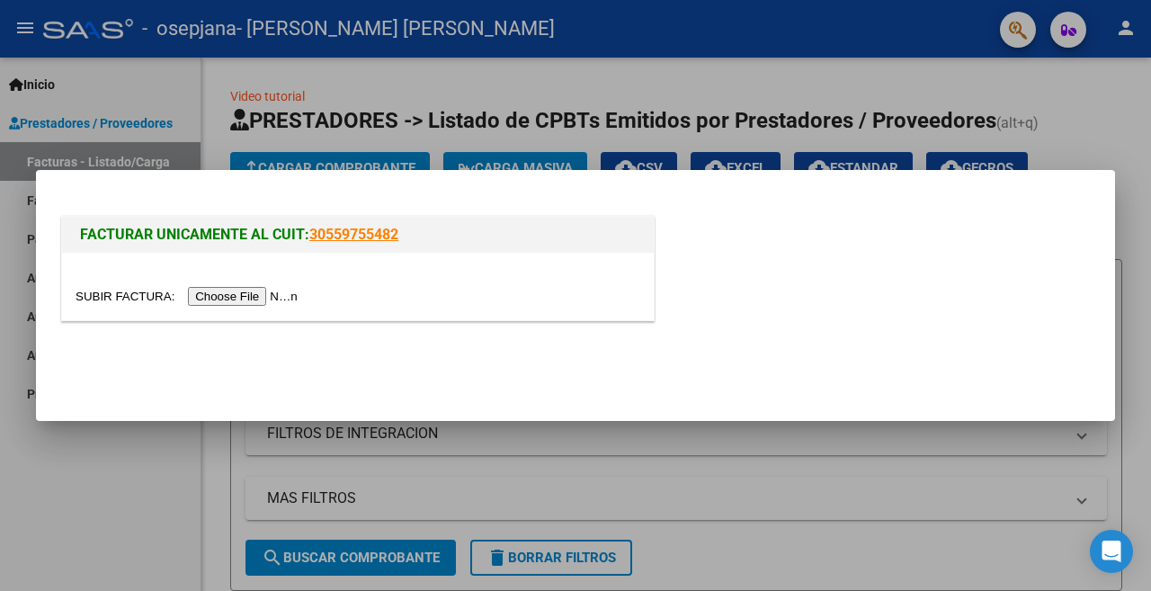
click at [274, 296] on input "file" at bounding box center [189, 296] width 227 height 19
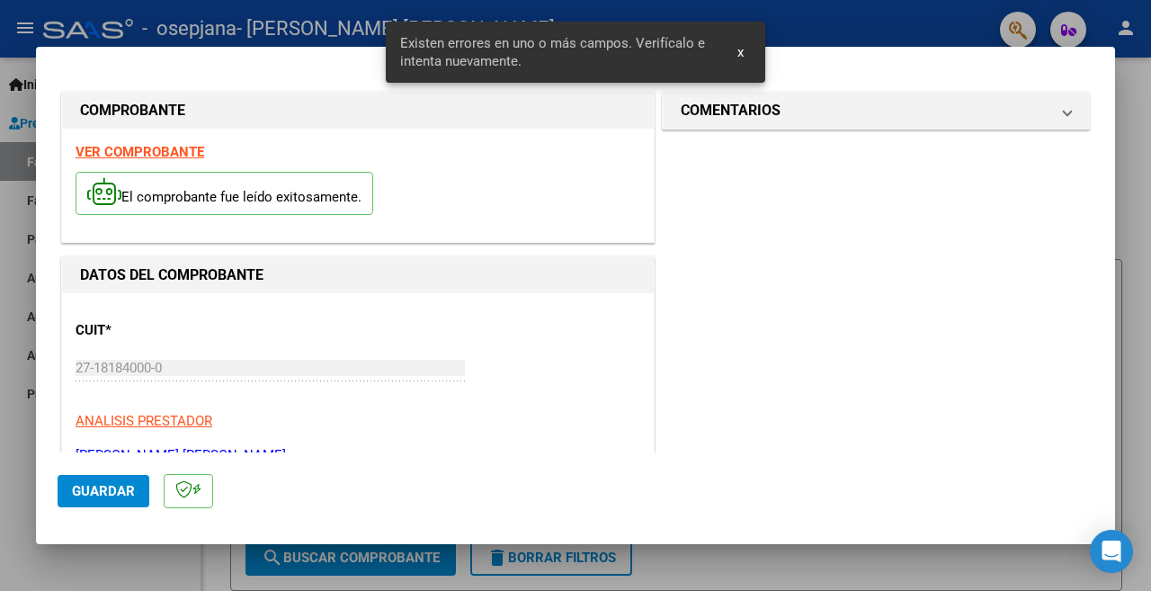
scroll to position [421, 0]
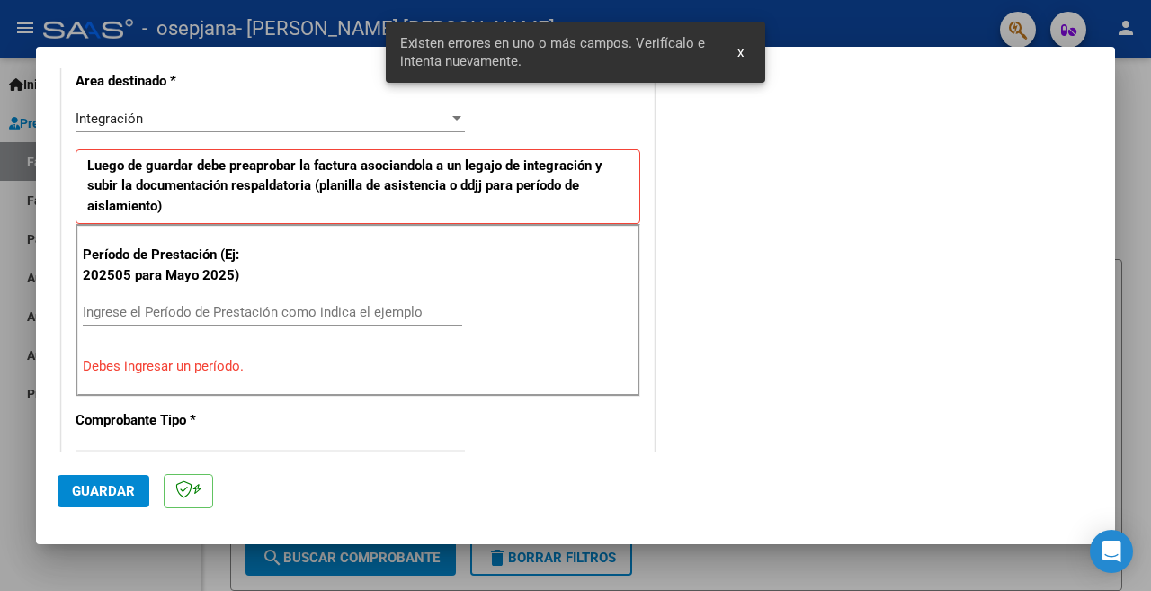
click at [203, 317] on input "Ingrese el Período de Prestación como indica el ejemplo" at bounding box center [272, 312] width 379 height 16
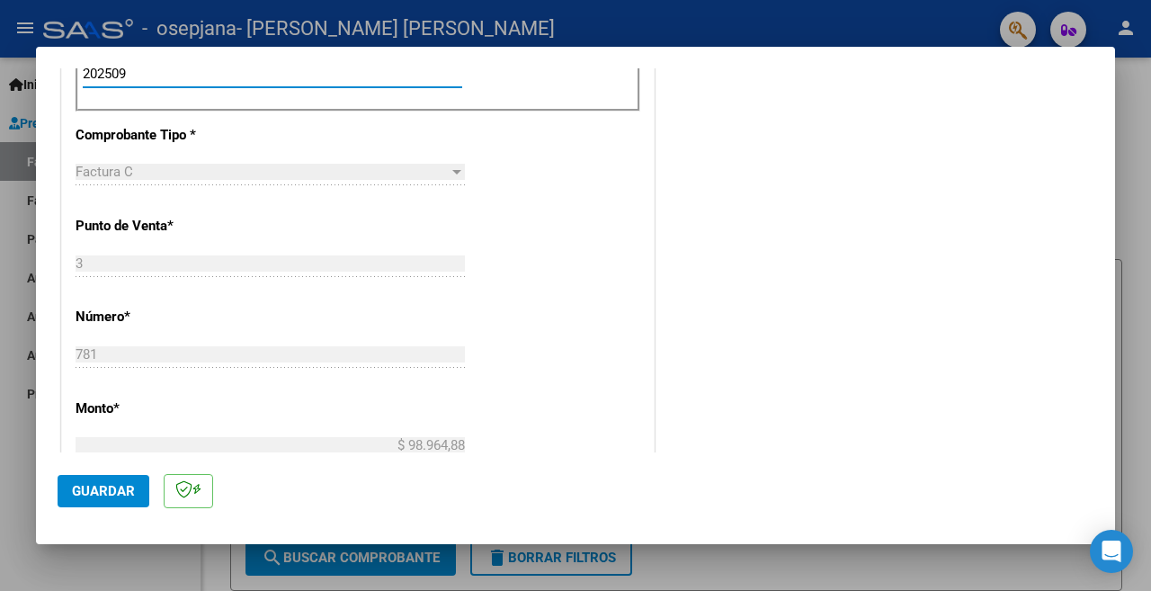
scroll to position [690, 0]
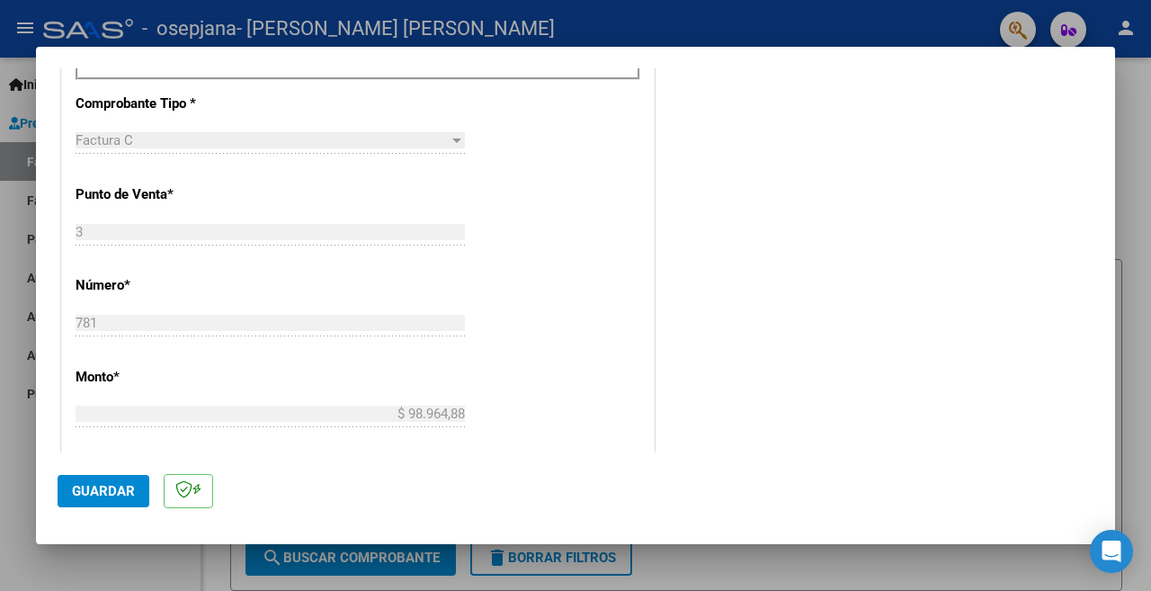
type input "202509"
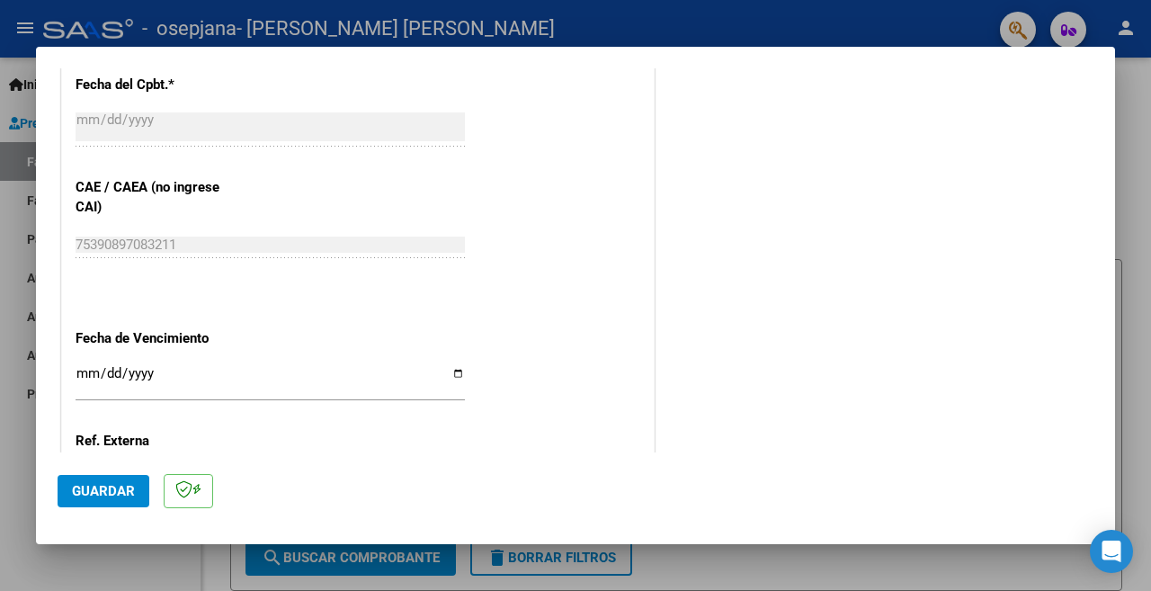
scroll to position [1216, 0]
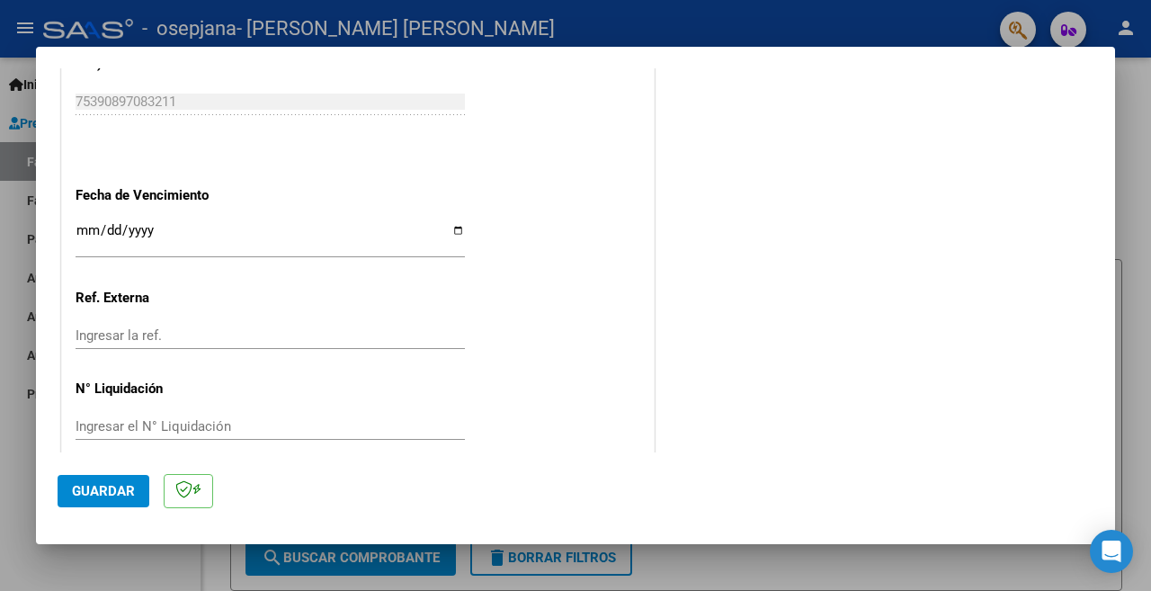
click at [449, 223] on input "Ingresar la fecha" at bounding box center [270, 237] width 389 height 29
type input "[DATE]"
click at [111, 494] on span "Guardar" at bounding box center [103, 491] width 63 height 16
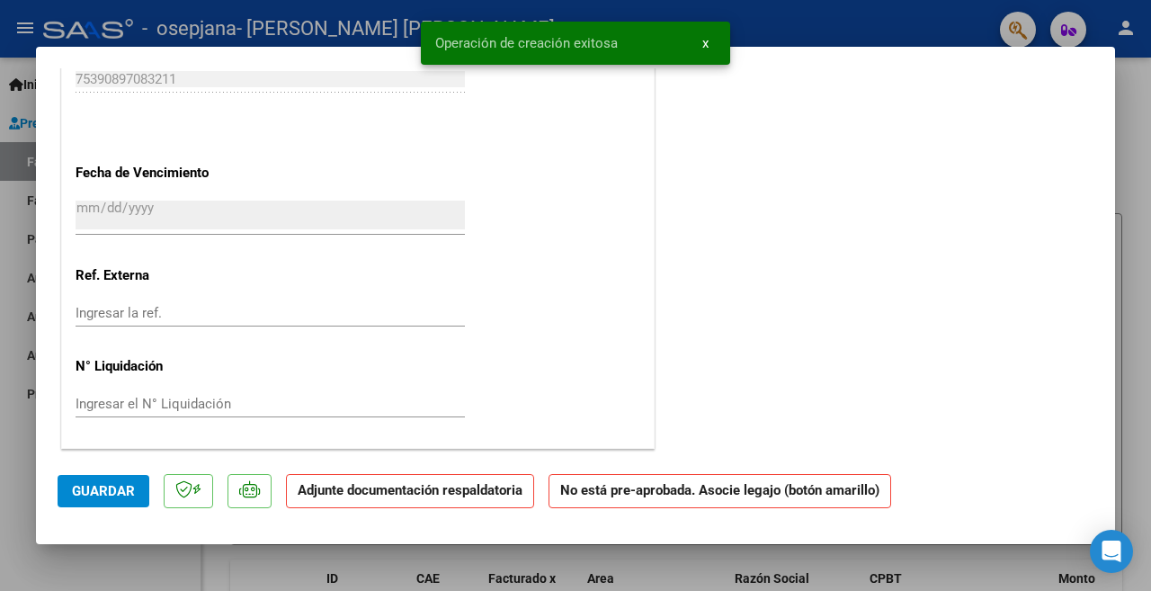
scroll to position [0, 0]
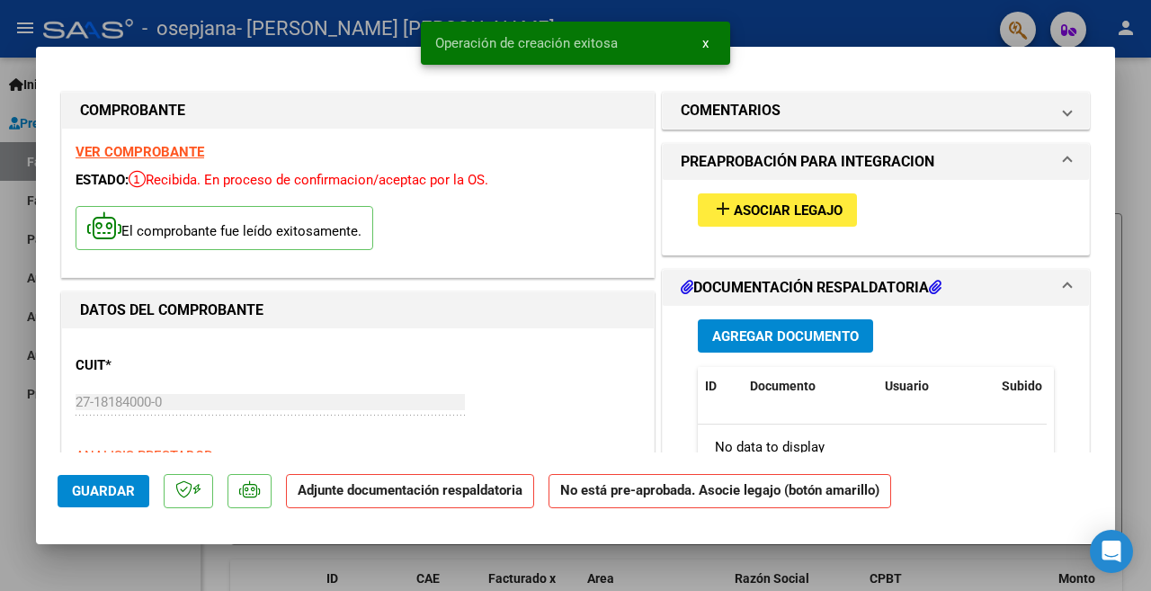
click at [771, 206] on span "Asociar Legajo" at bounding box center [788, 210] width 109 height 16
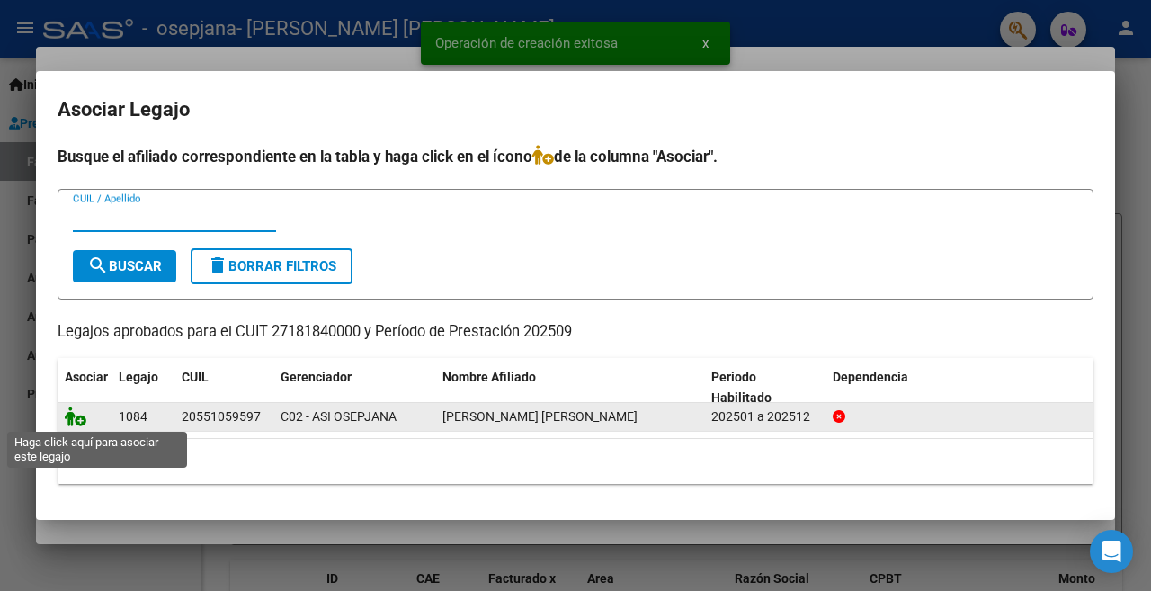
click at [73, 413] on icon at bounding box center [76, 416] width 22 height 20
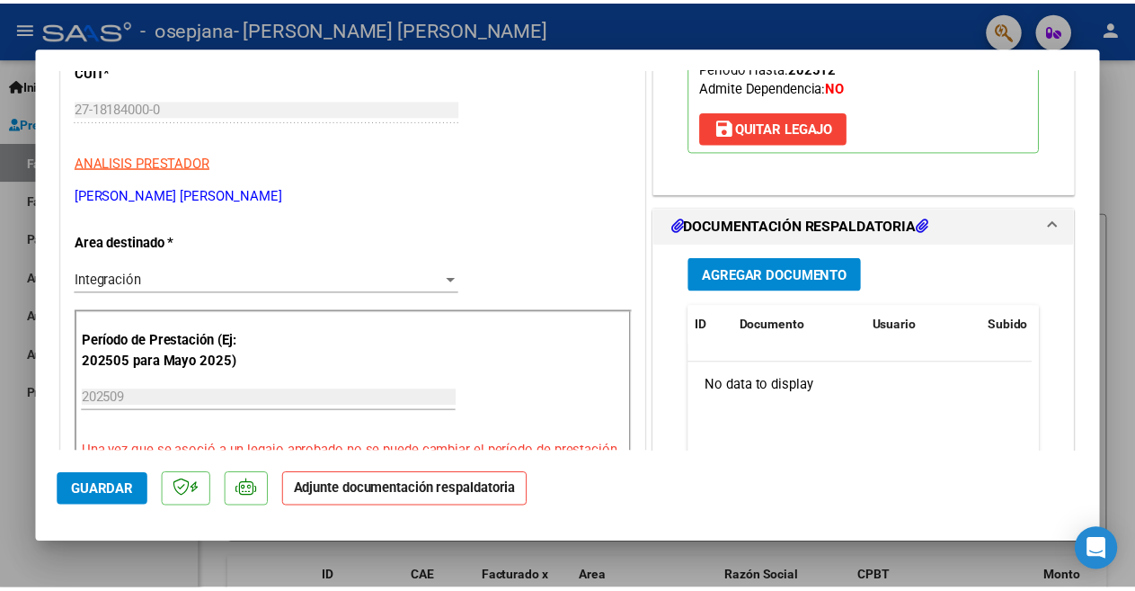
scroll to position [319, 0]
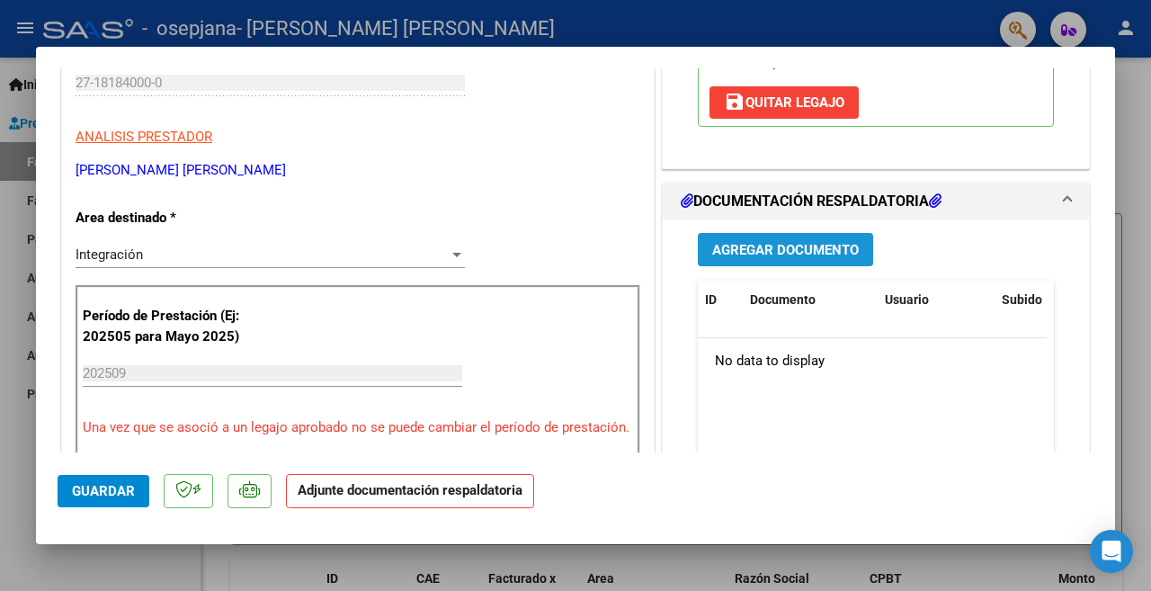
click at [758, 247] on span "Agregar Documento" at bounding box center [785, 250] width 147 height 16
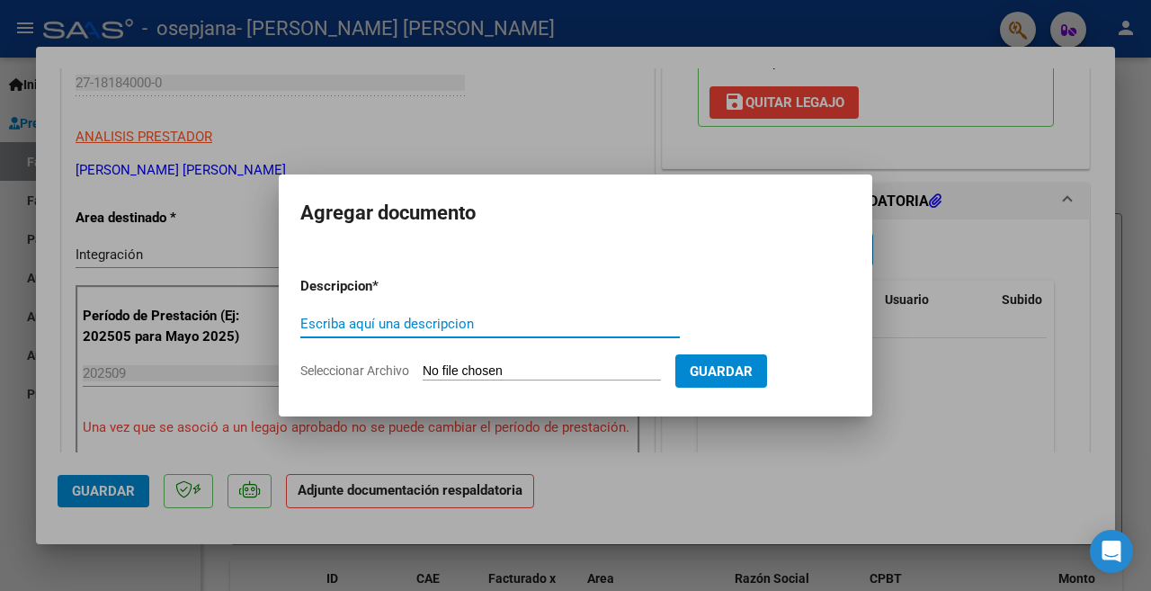
click at [423, 323] on input "Escriba aquí una descripcion" at bounding box center [489, 324] width 379 height 16
type input "PLANILLA DE ASISTENCIA"
click at [457, 365] on input "Seleccionar Archivo" at bounding box center [541, 371] width 238 height 17
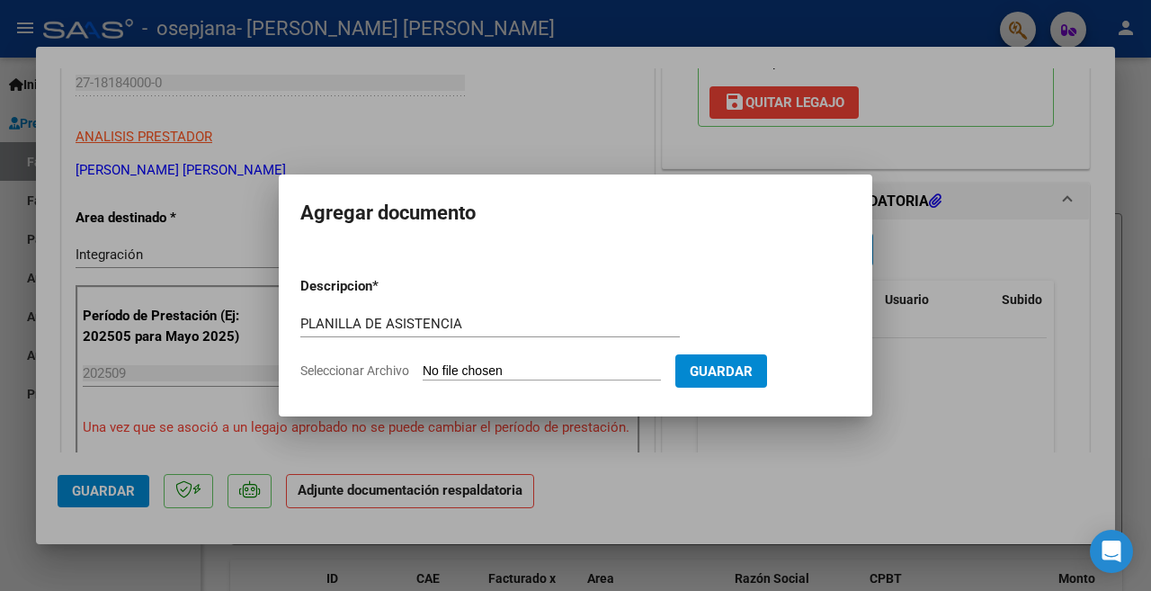
type input "C:\fakepath\PLANILLA DE ASISTENCIA OSORES TERAPIA OCUPACIONAL SEPTIEMBRE 2025.p…"
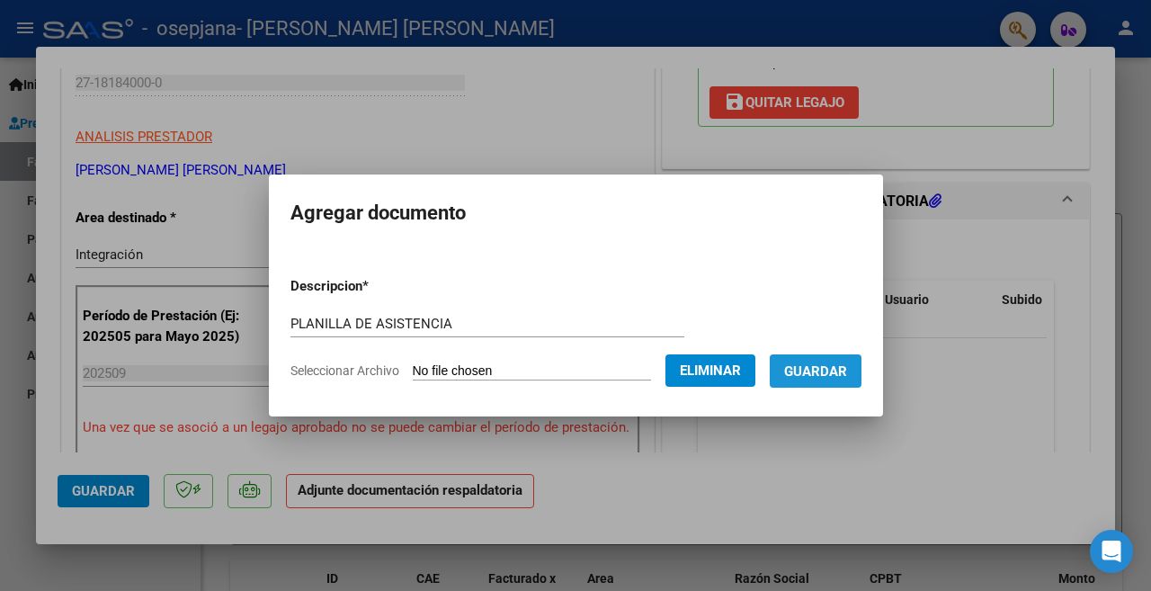
click at [819, 366] on span "Guardar" at bounding box center [815, 371] width 63 height 16
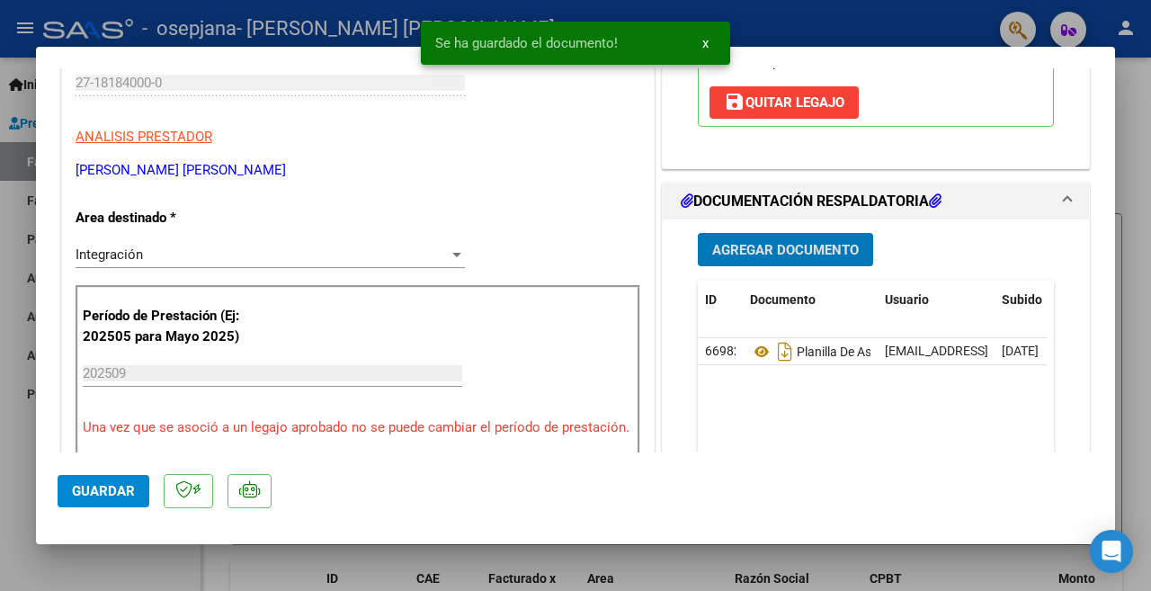
click at [781, 248] on span "Agregar Documento" at bounding box center [785, 250] width 147 height 16
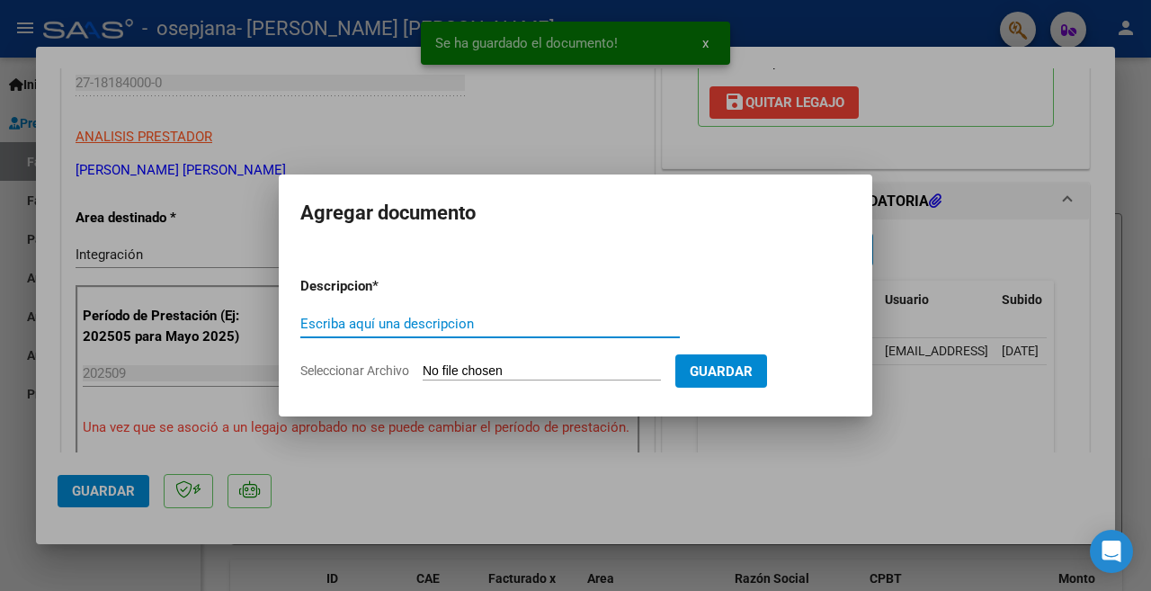
click at [426, 325] on input "Escriba aquí una descripcion" at bounding box center [489, 324] width 379 height 16
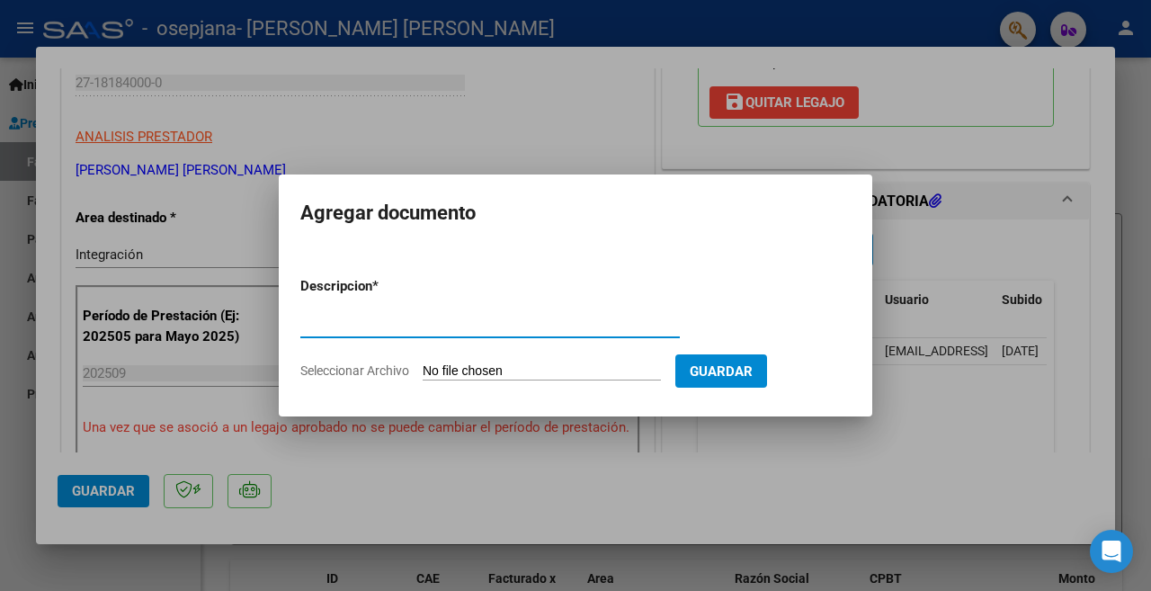
type input "VALIDEZ DE CAE"
click at [474, 365] on input "Seleccionar Archivo" at bounding box center [541, 371] width 238 height 17
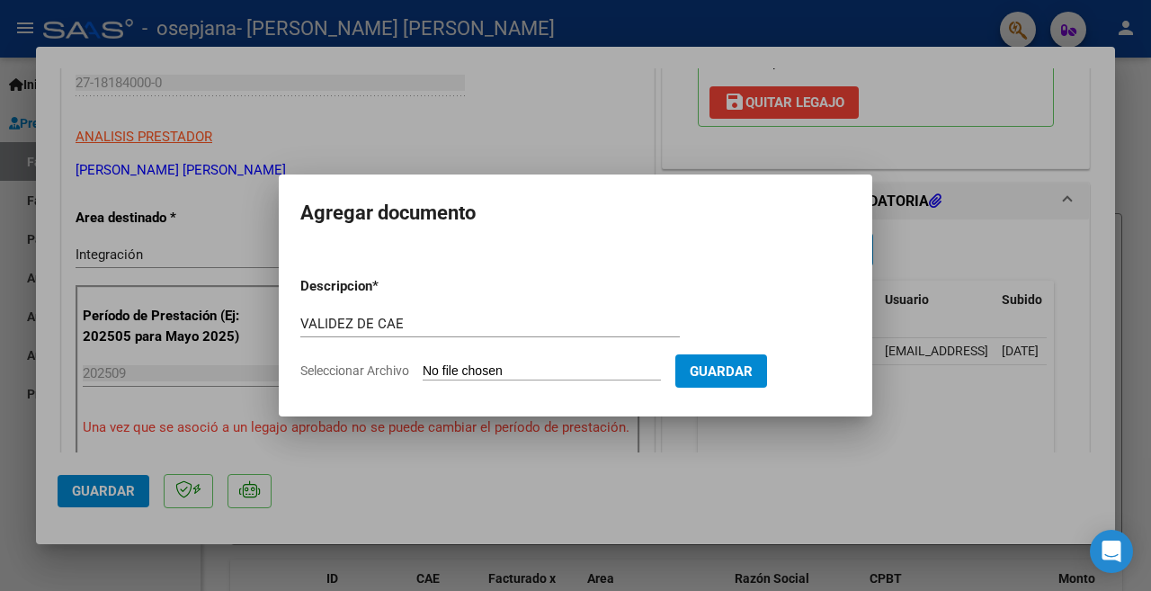
type input "C:\fakepath\VALIDEZ DE CAE OSORES TERAPIA OCUPACIONAL SEPTIEMBRE 2025 FACTURA N…"
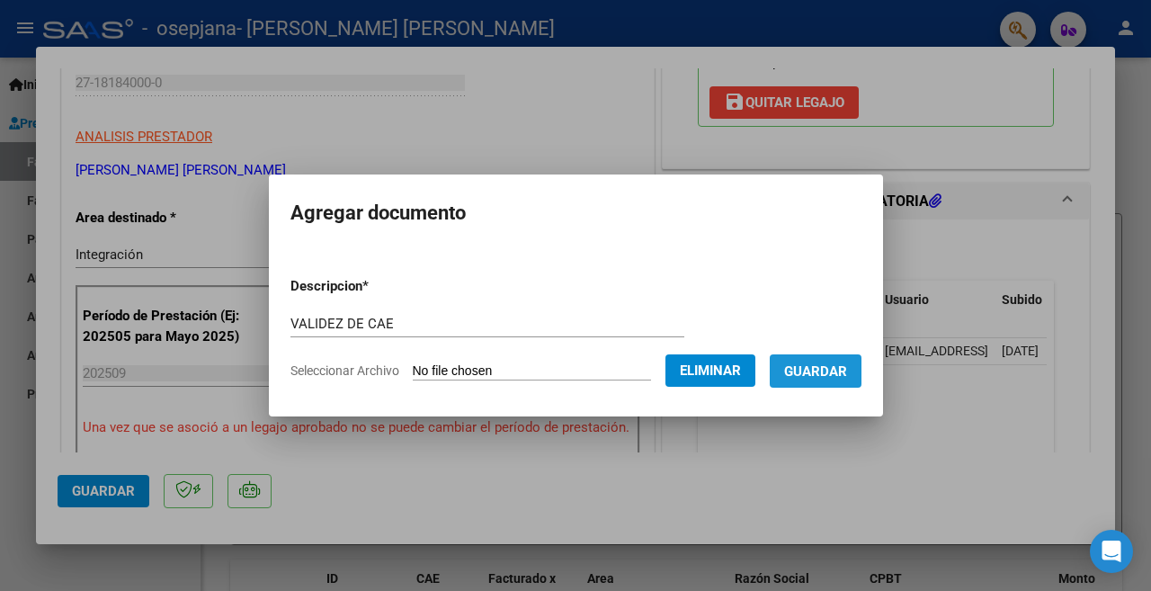
click at [822, 367] on span "Guardar" at bounding box center [815, 371] width 63 height 16
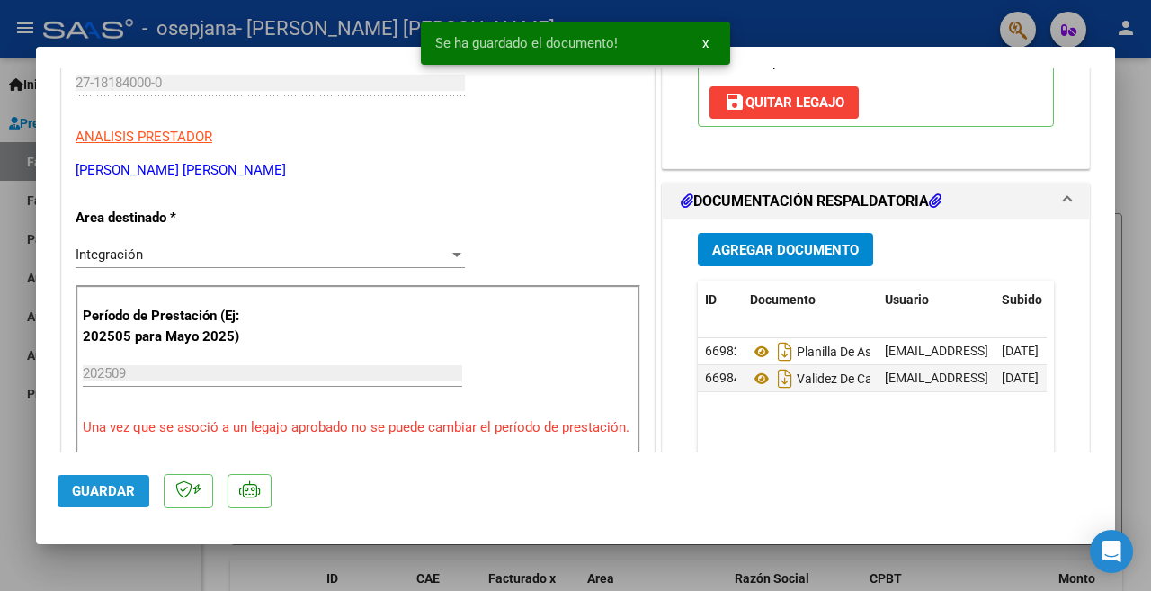
click at [125, 489] on span "Guardar" at bounding box center [103, 491] width 63 height 16
click at [11, 429] on div at bounding box center [575, 295] width 1151 height 591
type input "$ 0,00"
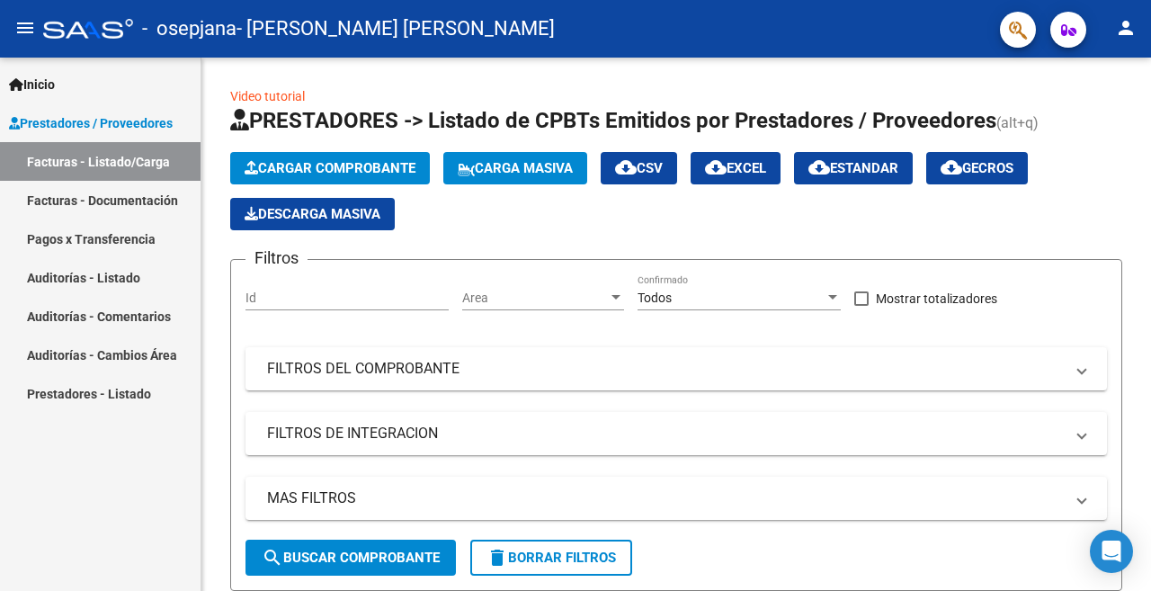
click at [1127, 31] on mat-icon "person" at bounding box center [1126, 28] width 22 height 22
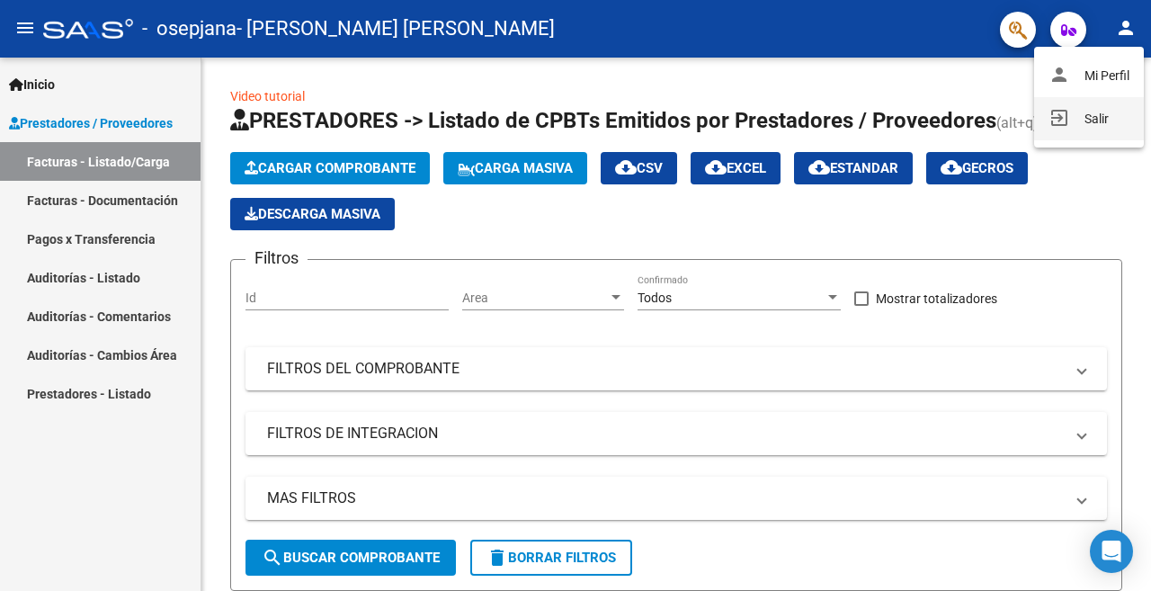
click at [1098, 116] on button "exit_to_app Salir" at bounding box center [1089, 118] width 110 height 43
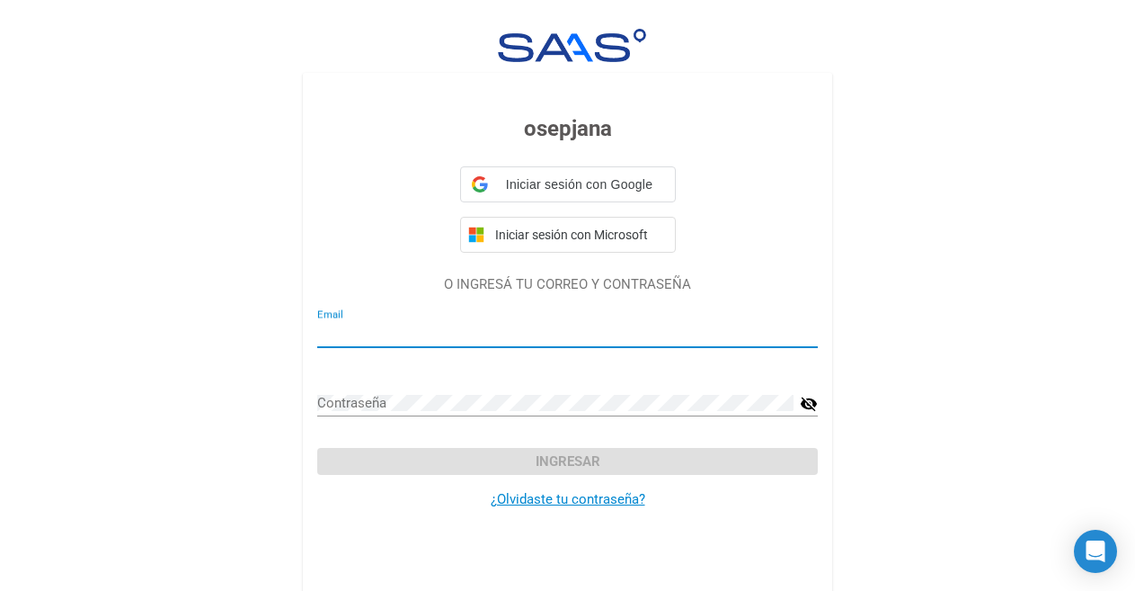
type input "gramogiu@yahoo.com.ar"
